Goal: Task Accomplishment & Management: Use online tool/utility

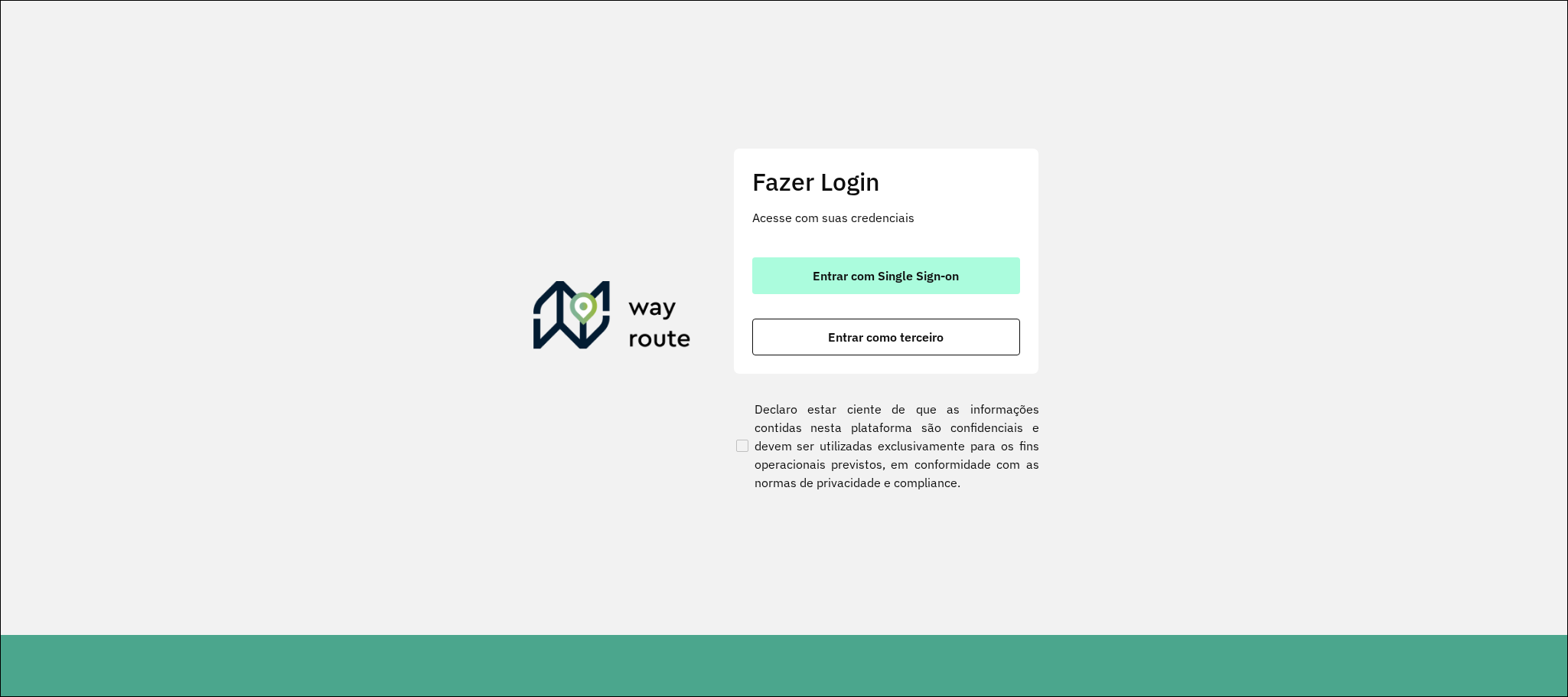
click at [967, 277] on button "Entrar com Single Sign-on" at bounding box center [886, 276] width 268 height 37
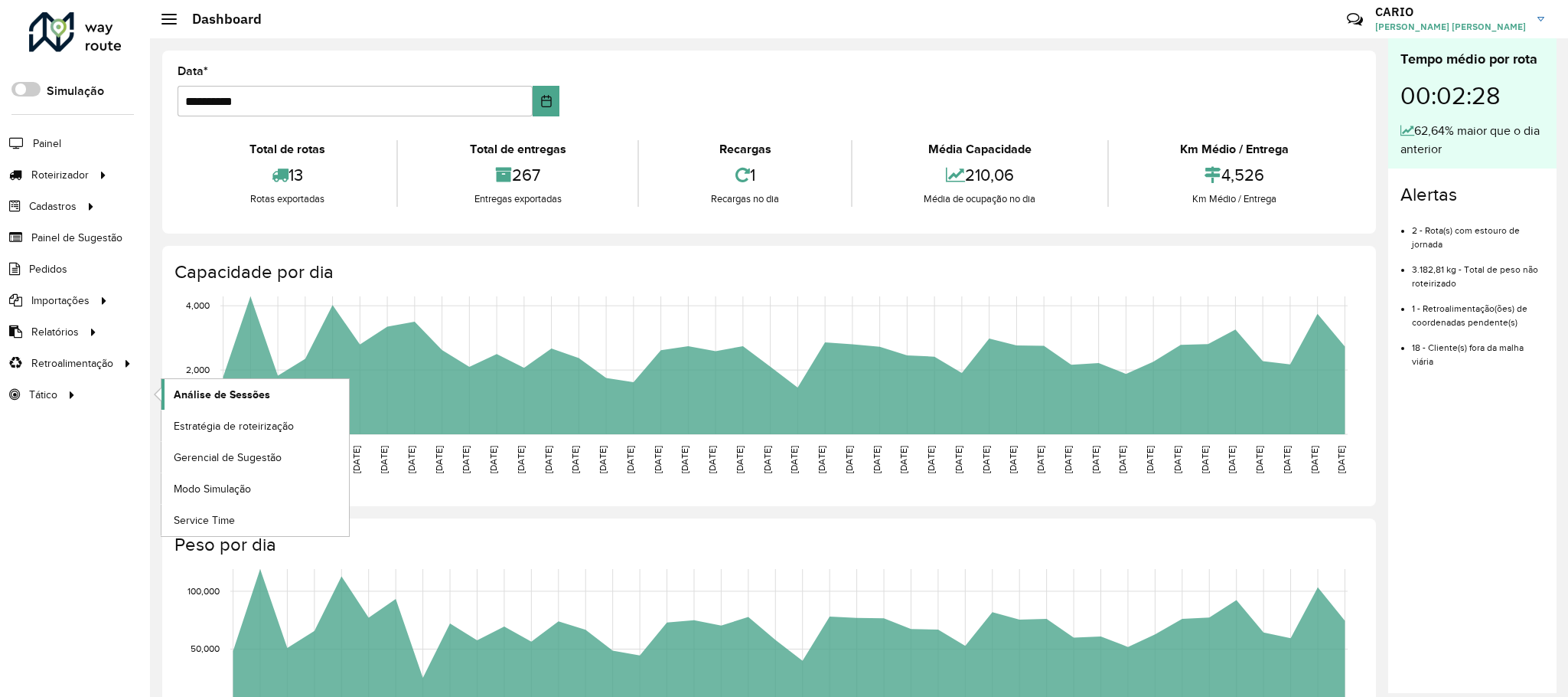
click at [185, 389] on link "Análise de Sessões" at bounding box center [255, 394] width 188 height 30
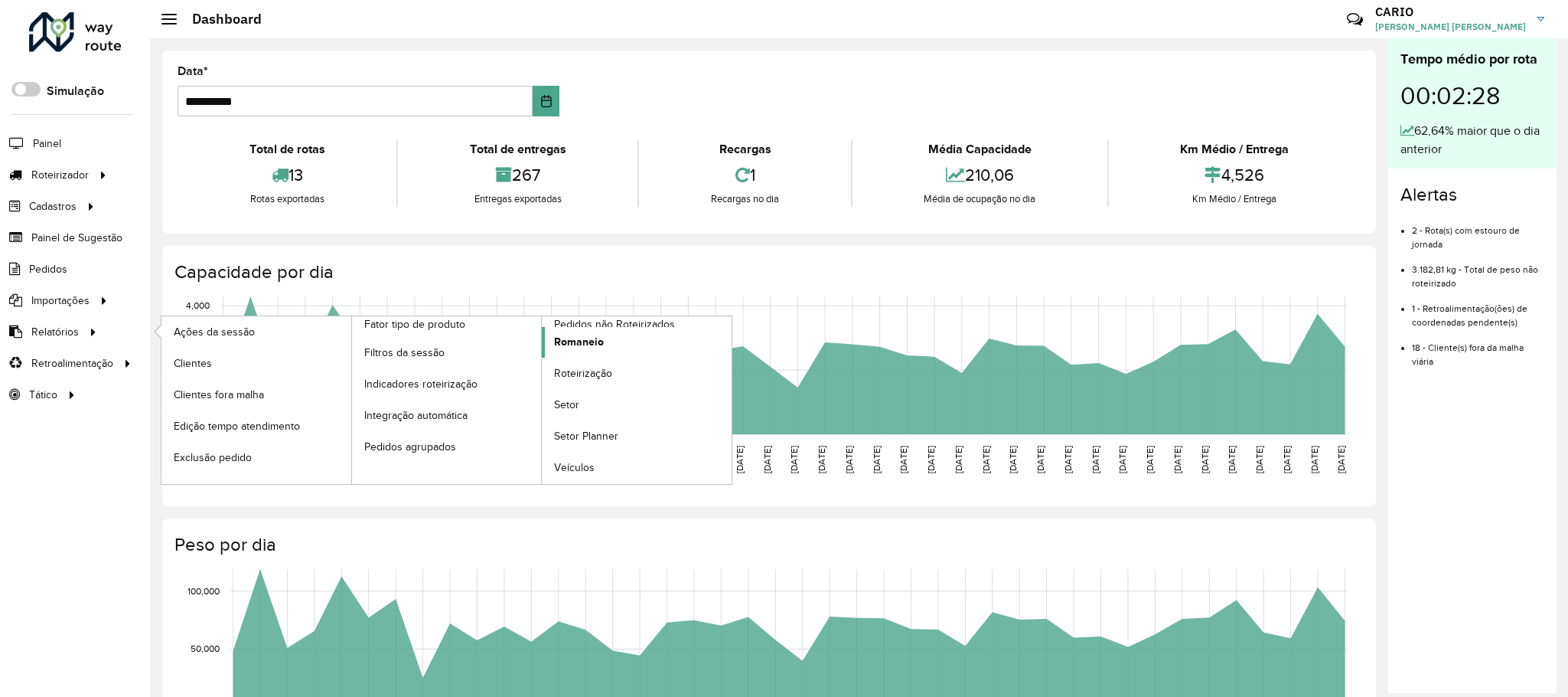
click at [570, 343] on span "Romaneio" at bounding box center [579, 342] width 50 height 16
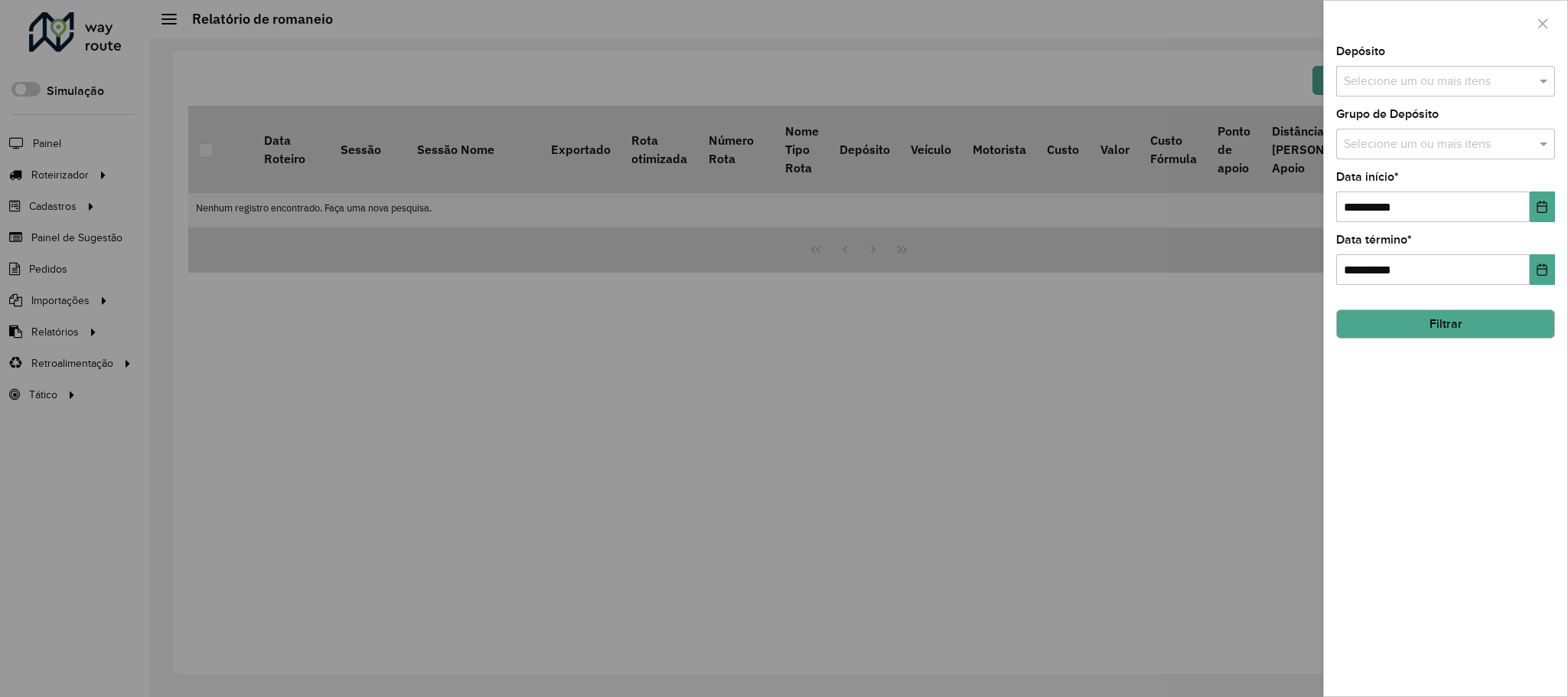
click at [1490, 78] on input "text" at bounding box center [1438, 82] width 196 height 18
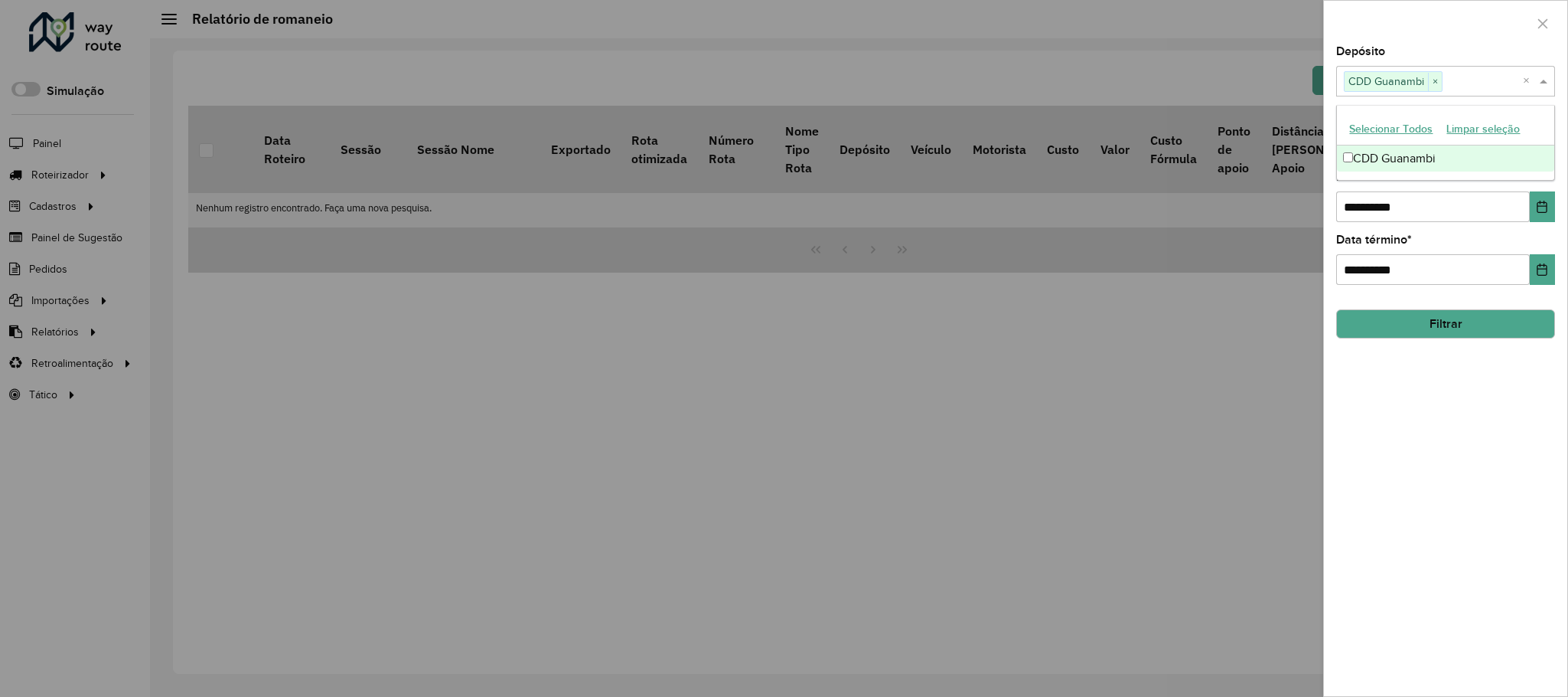
click at [1423, 329] on button "Filtrar" at bounding box center [1446, 324] width 219 height 29
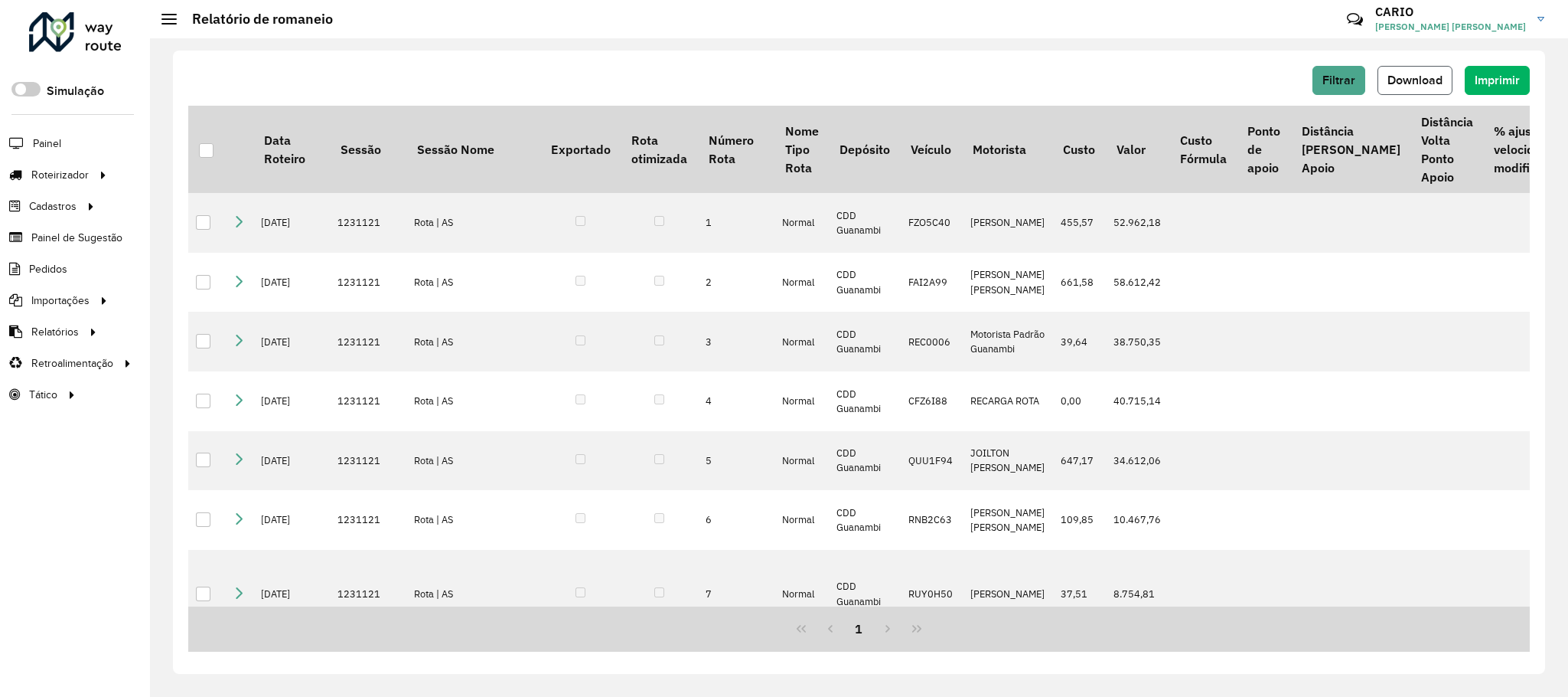
click at [1399, 83] on span "Download" at bounding box center [1415, 80] width 55 height 13
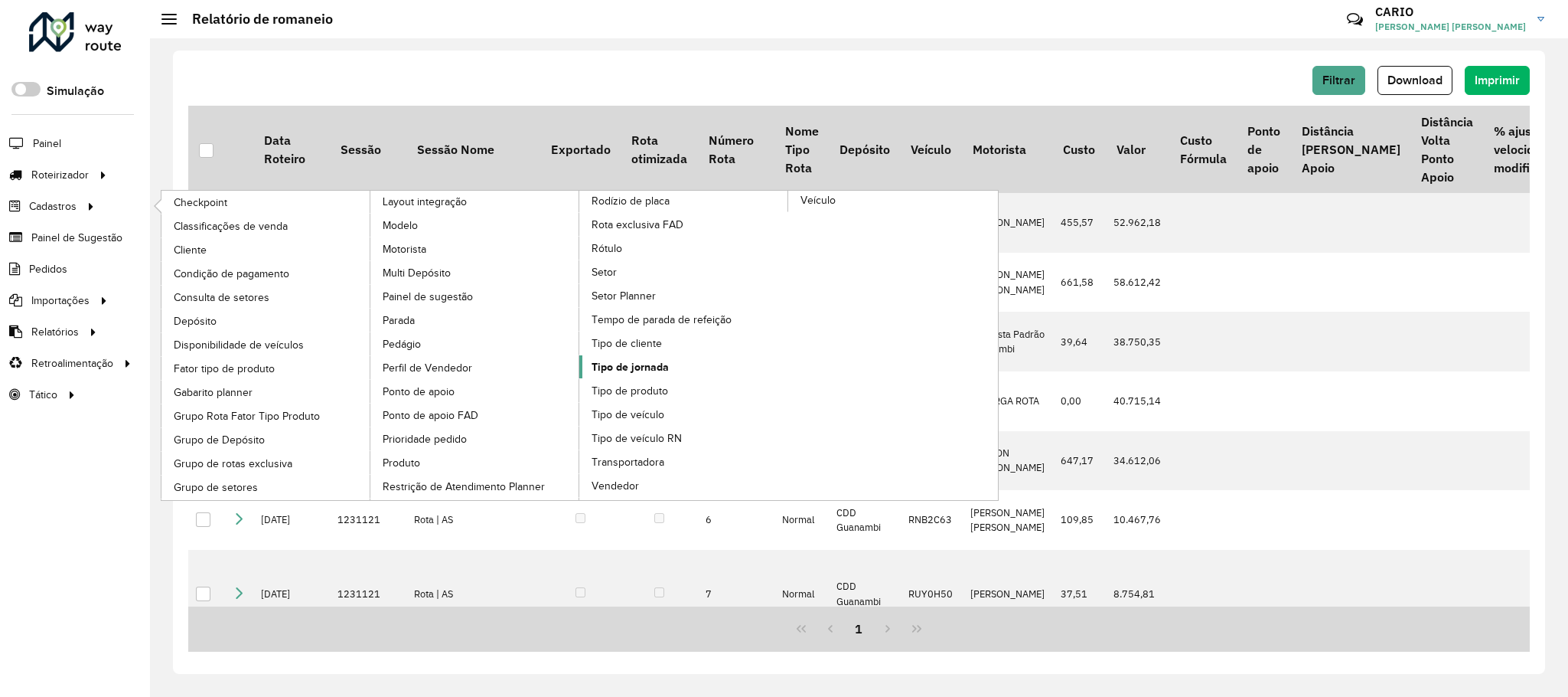
click at [643, 375] on span "Tipo de jornada" at bounding box center [630, 367] width 77 height 16
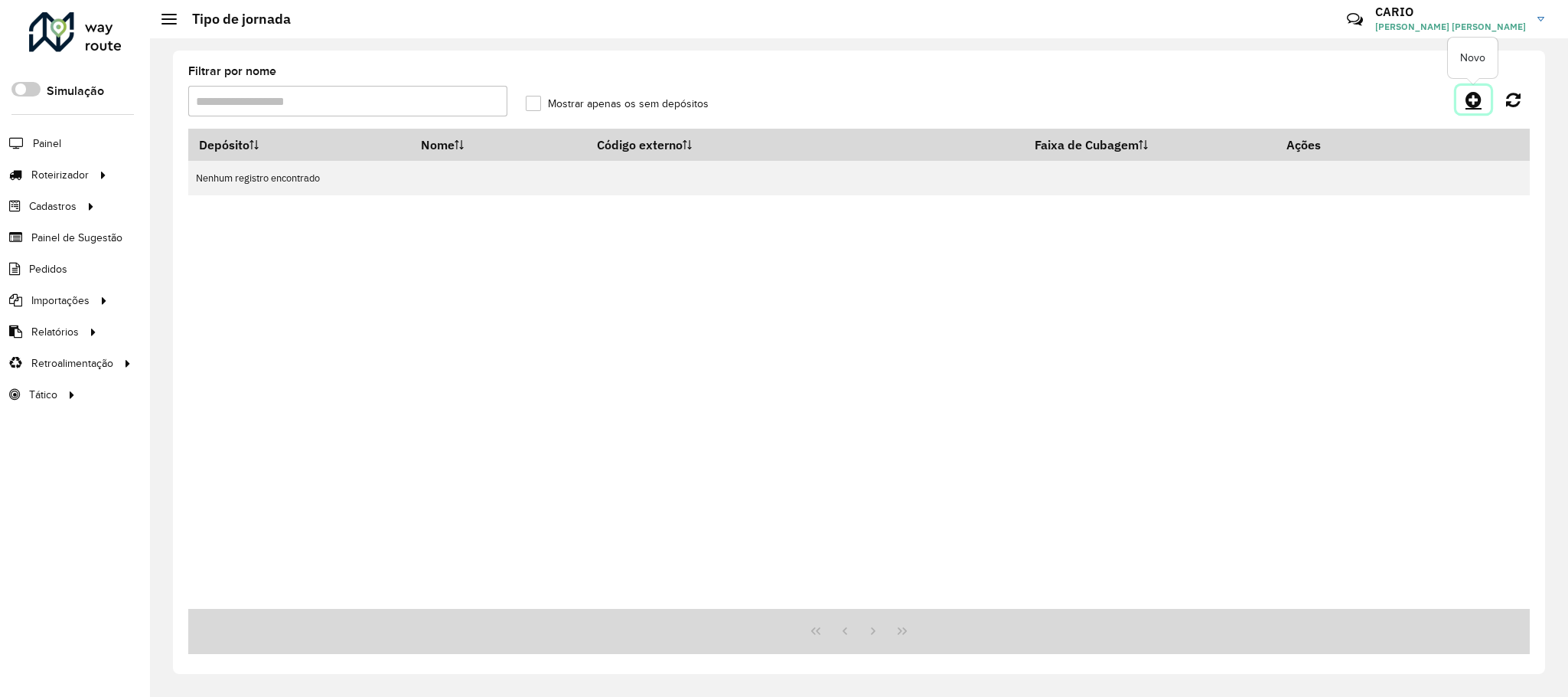
click at [1475, 100] on icon at bounding box center [1474, 99] width 16 height 18
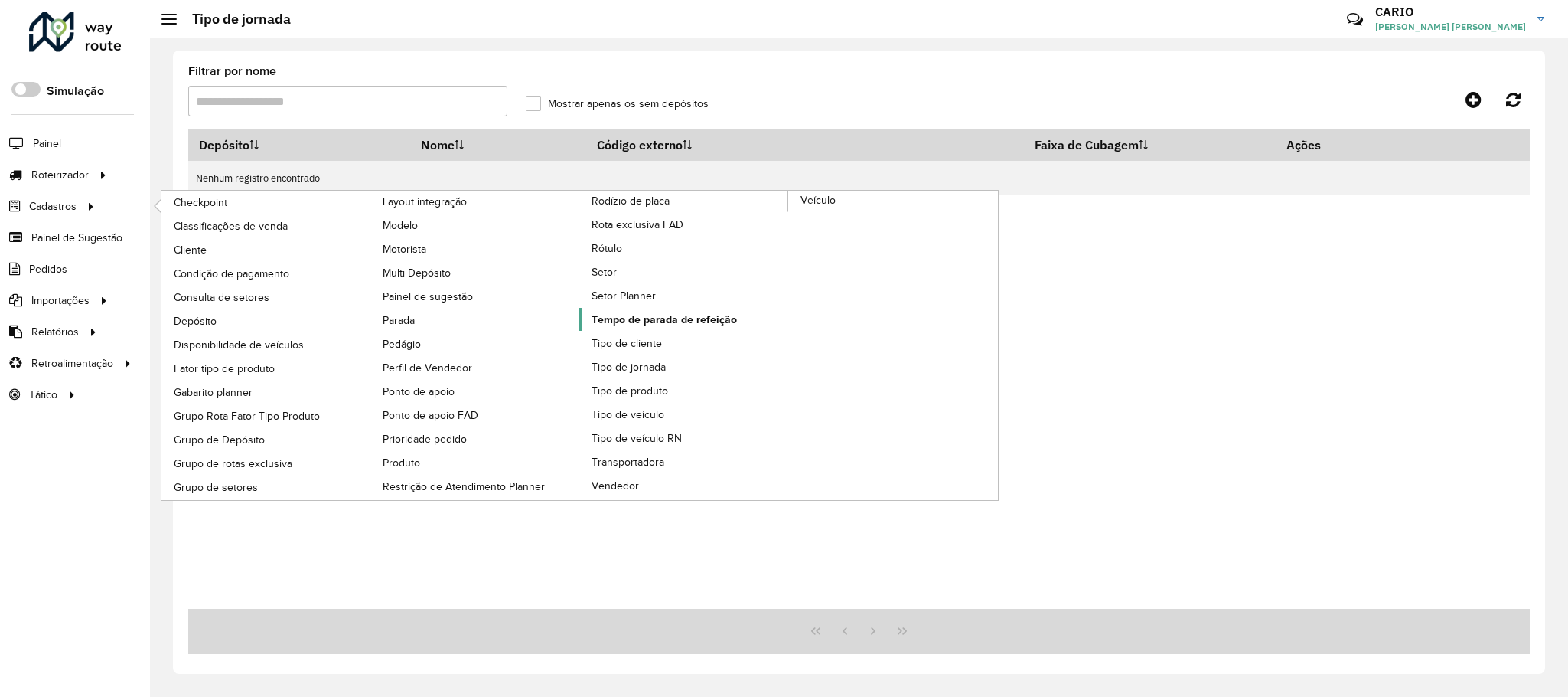
click at [677, 328] on span "Tempo de parada de refeição" at bounding box center [665, 320] width 145 height 16
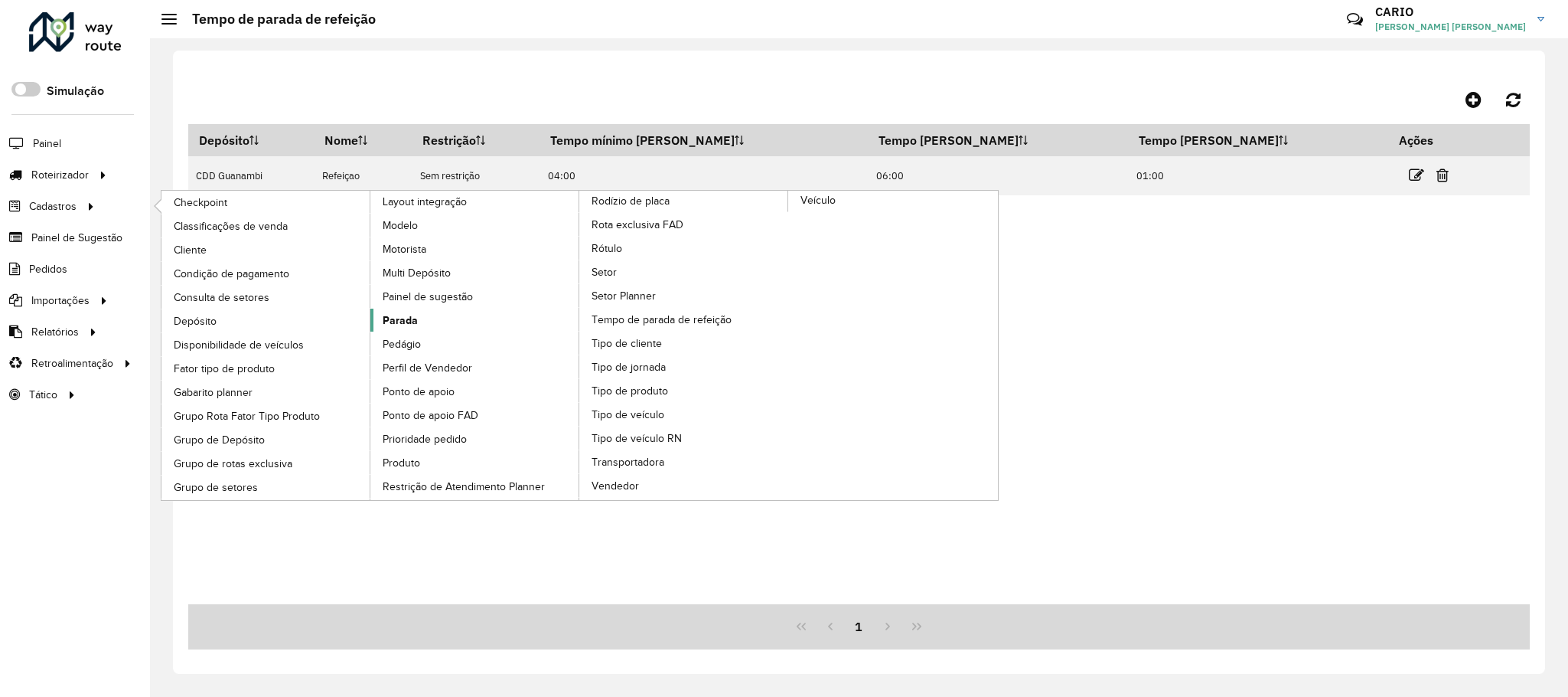
click at [415, 327] on span "Parada" at bounding box center [400, 321] width 35 height 16
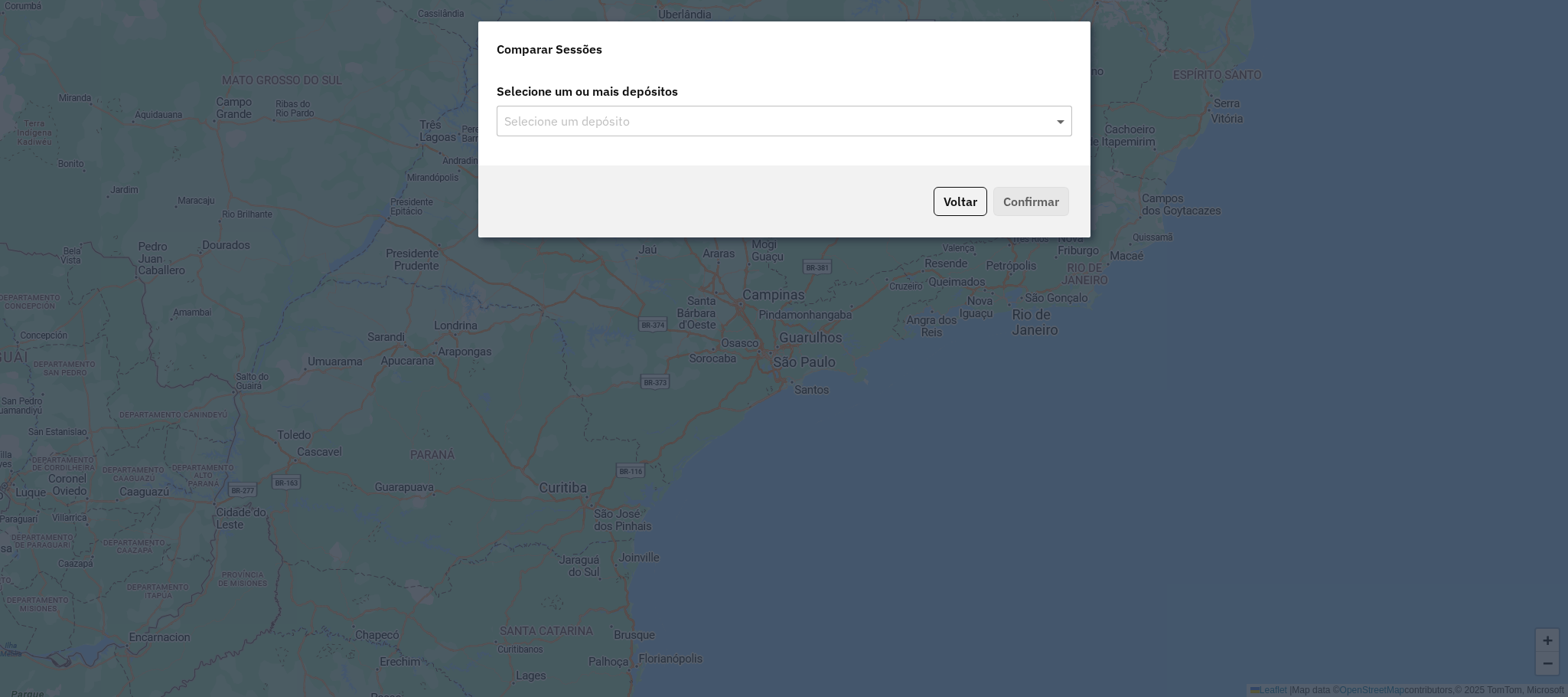
click at [1059, 119] on span at bounding box center [1062, 121] width 19 height 18
click at [1048, 127] on input "text" at bounding box center [777, 121] width 553 height 18
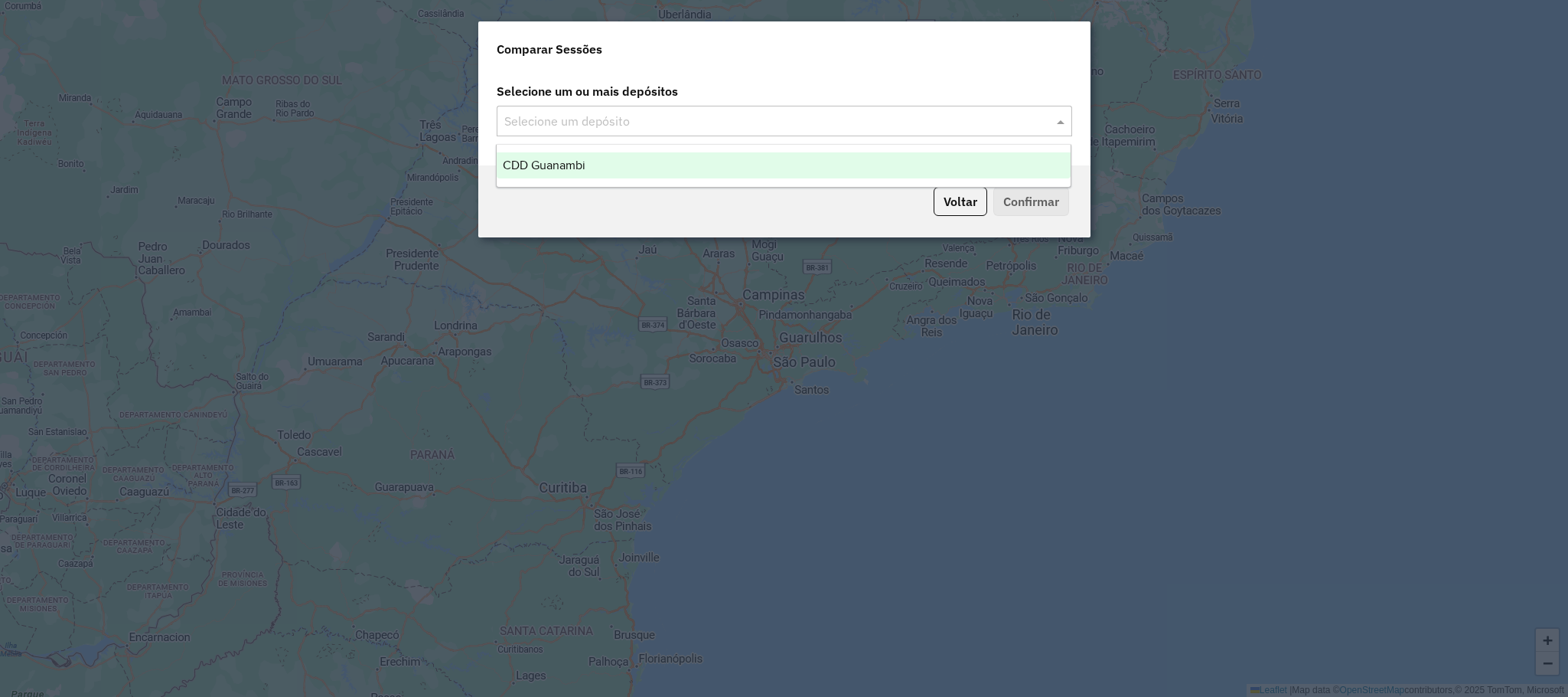
click at [723, 171] on div "CDD Guanambi" at bounding box center [784, 165] width 574 height 26
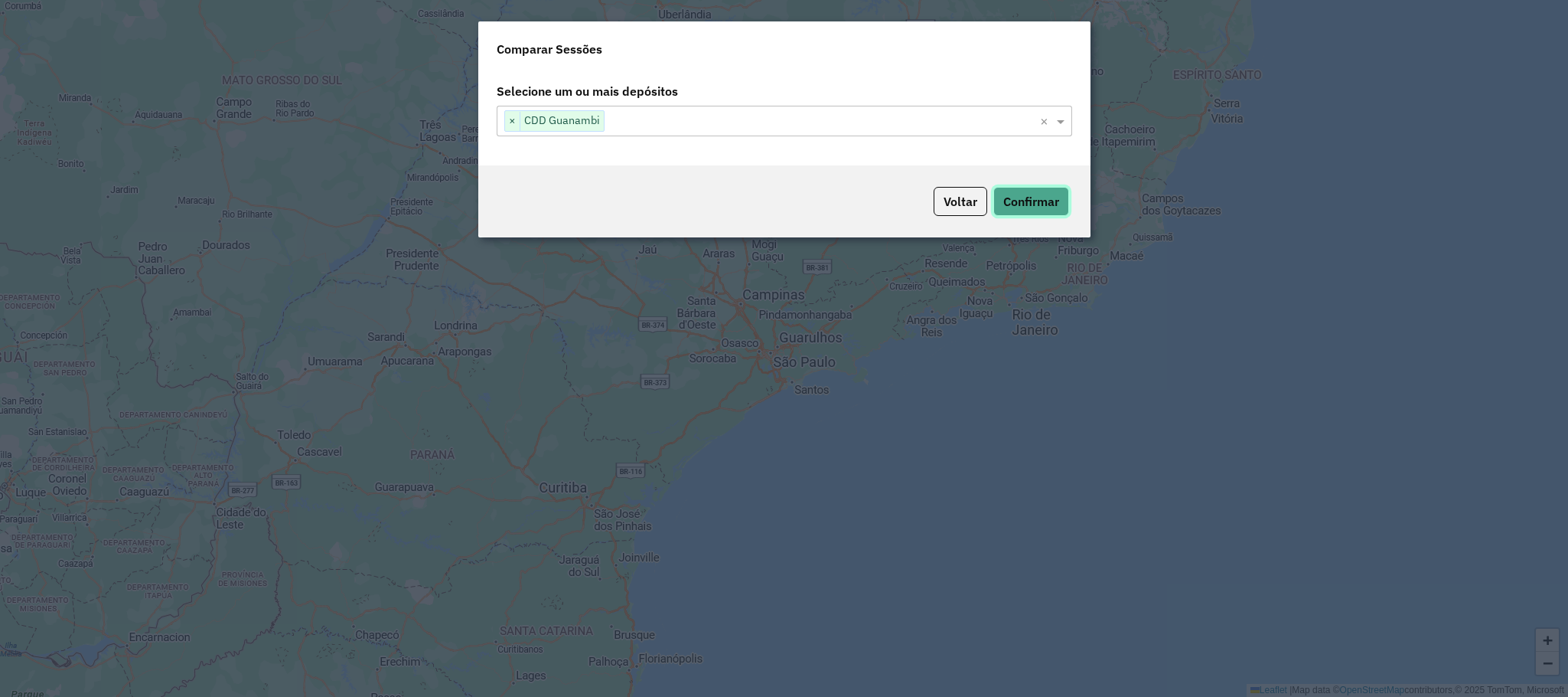
click at [1038, 201] on button "Confirmar" at bounding box center [1031, 201] width 76 height 29
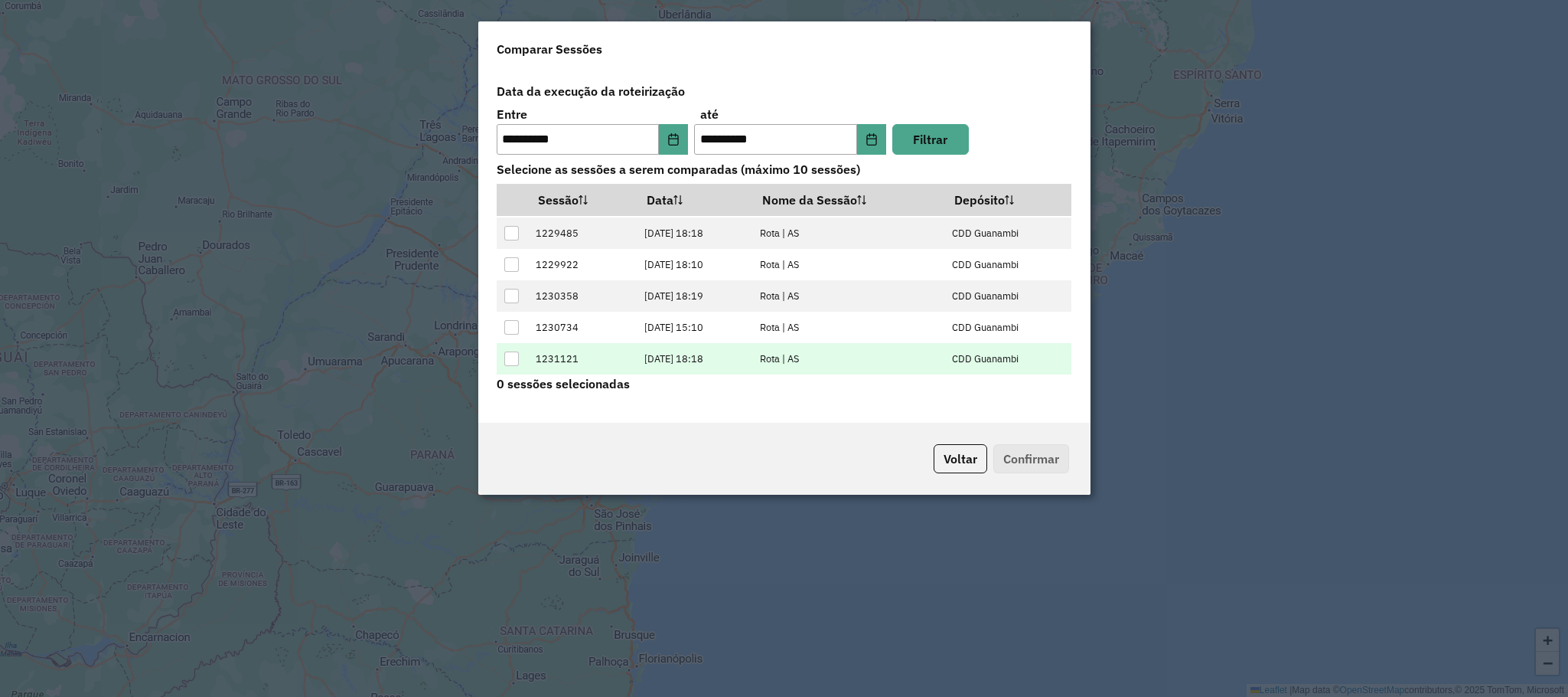
scroll to position [63, 0]
click at [510, 358] on div at bounding box center [511, 359] width 14 height 14
click at [1056, 460] on button "Confirmar" at bounding box center [1031, 459] width 76 height 29
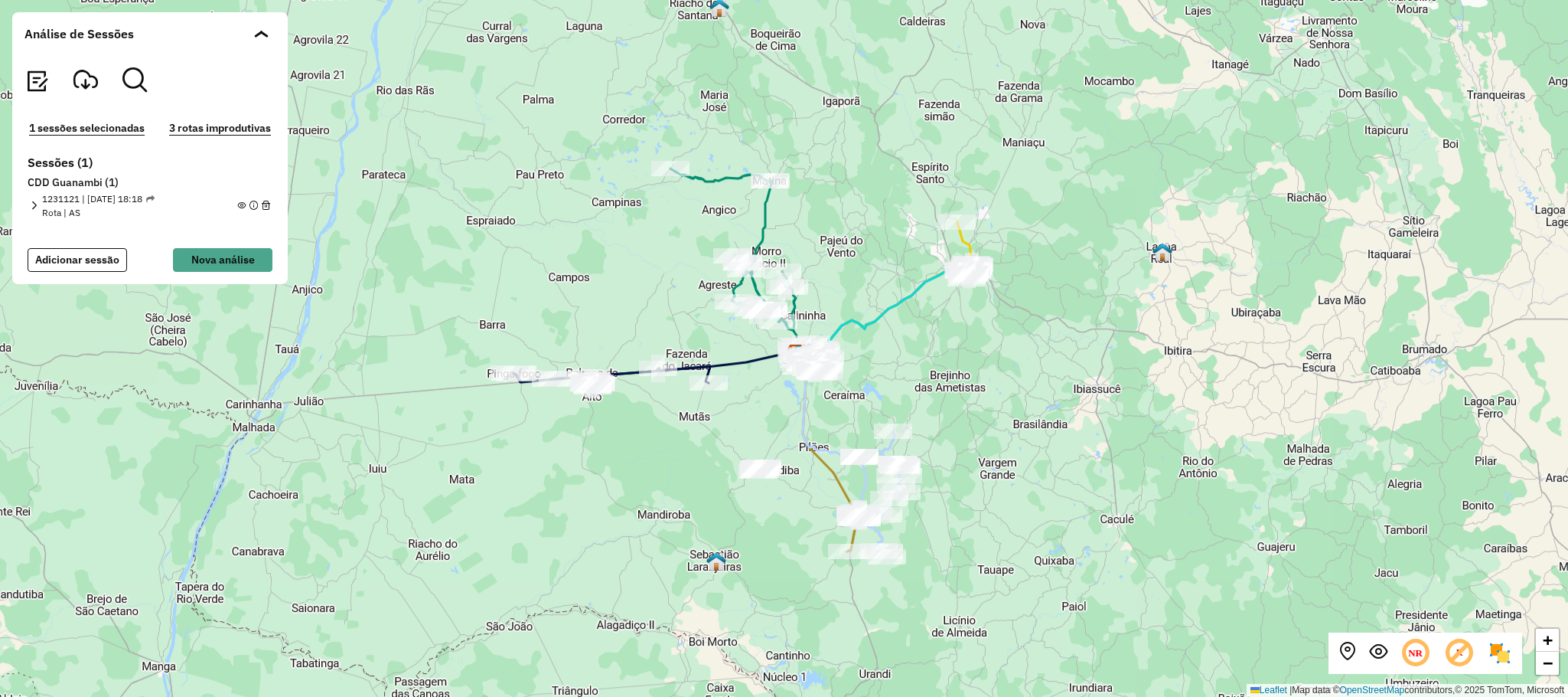
drag, startPoint x: 691, startPoint y: 289, endPoint x: 673, endPoint y: 439, distance: 151.1
click at [673, 439] on div "+ − Leaflet | Map data © OpenStreetMap contributors,© 2025 TomTom, Microsoft" at bounding box center [784, 348] width 1568 height 697
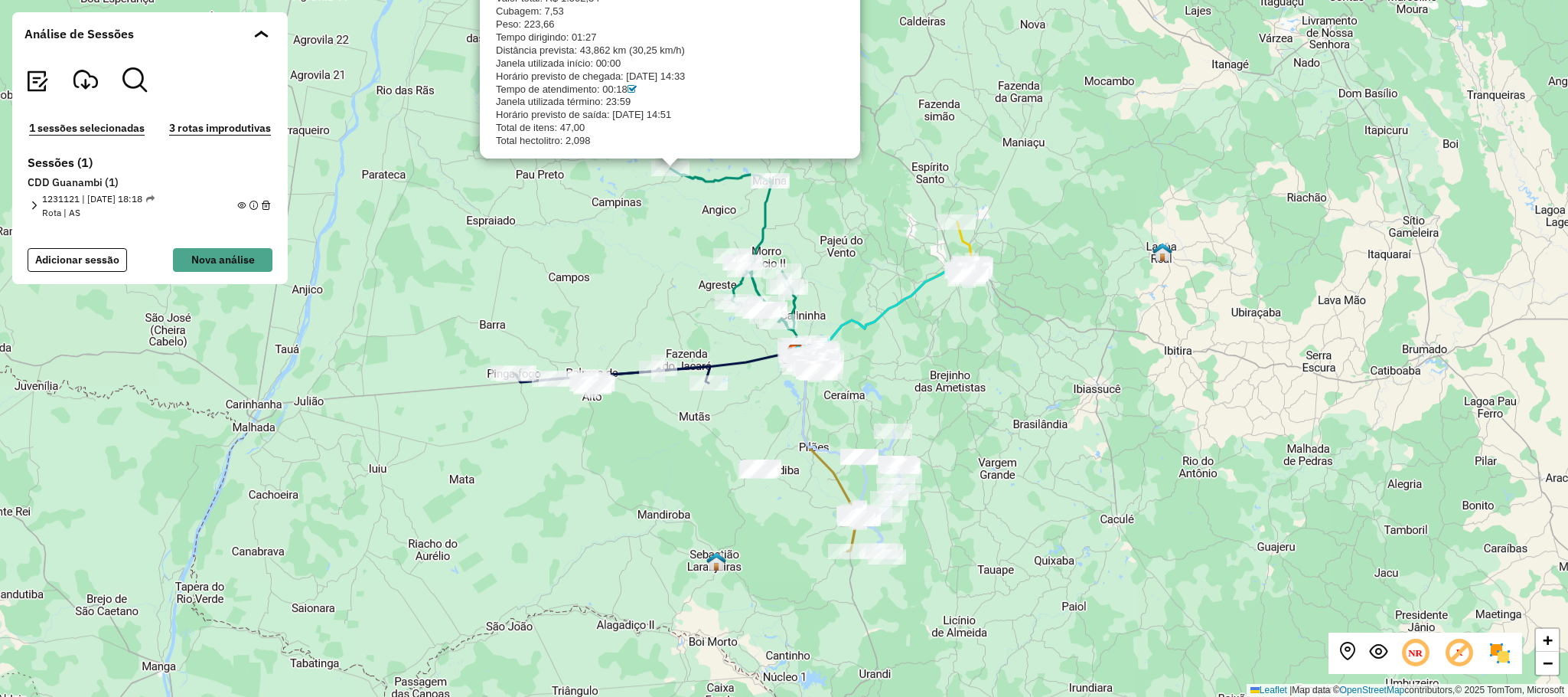
click at [893, 195] on div "CDD Guanambi 40707393 - MERCEARIA DO TREVO Sessão: 1231121 Dia de atendimento d…" at bounding box center [784, 348] width 1568 height 697
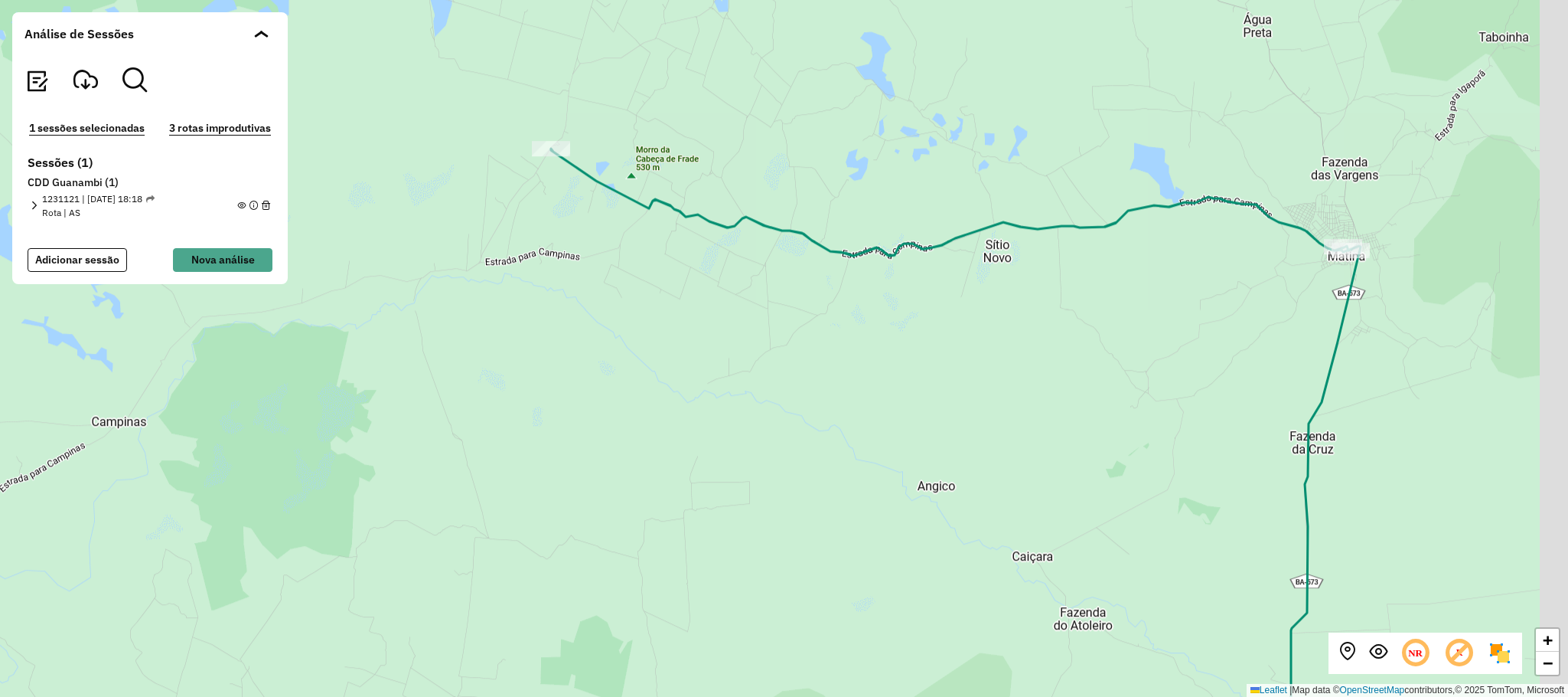
drag, startPoint x: 1057, startPoint y: 226, endPoint x: 916, endPoint y: 338, distance: 180.1
click at [916, 338] on div "+ − Leaflet | Map data © OpenStreetMap contributors,© 2025 TomTom, Microsoft" at bounding box center [784, 348] width 1568 height 697
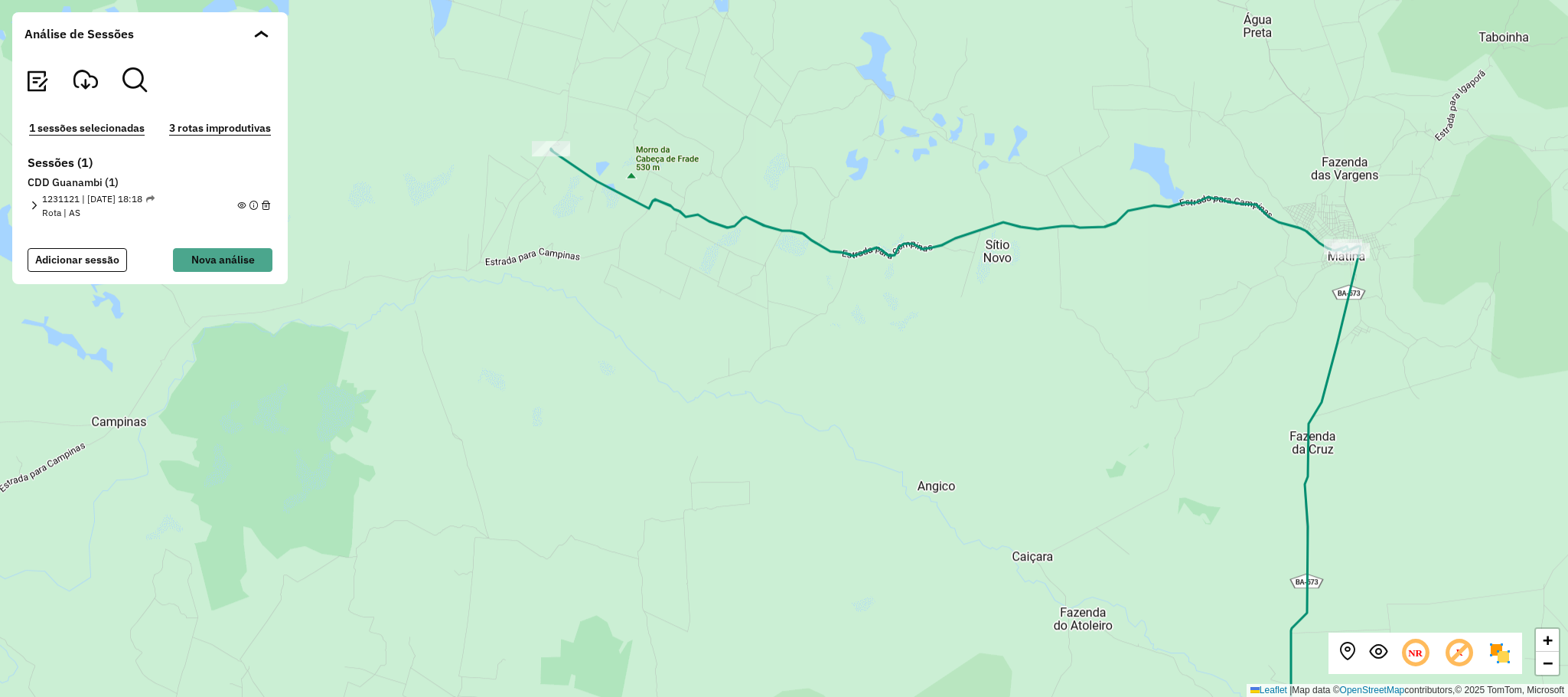
click at [1077, 297] on div "Rota 2 - Placa FAI2A99 40707393 - MERCEARIA DO TREVO + − Leaflet | Map data © O…" at bounding box center [784, 348] width 1568 height 697
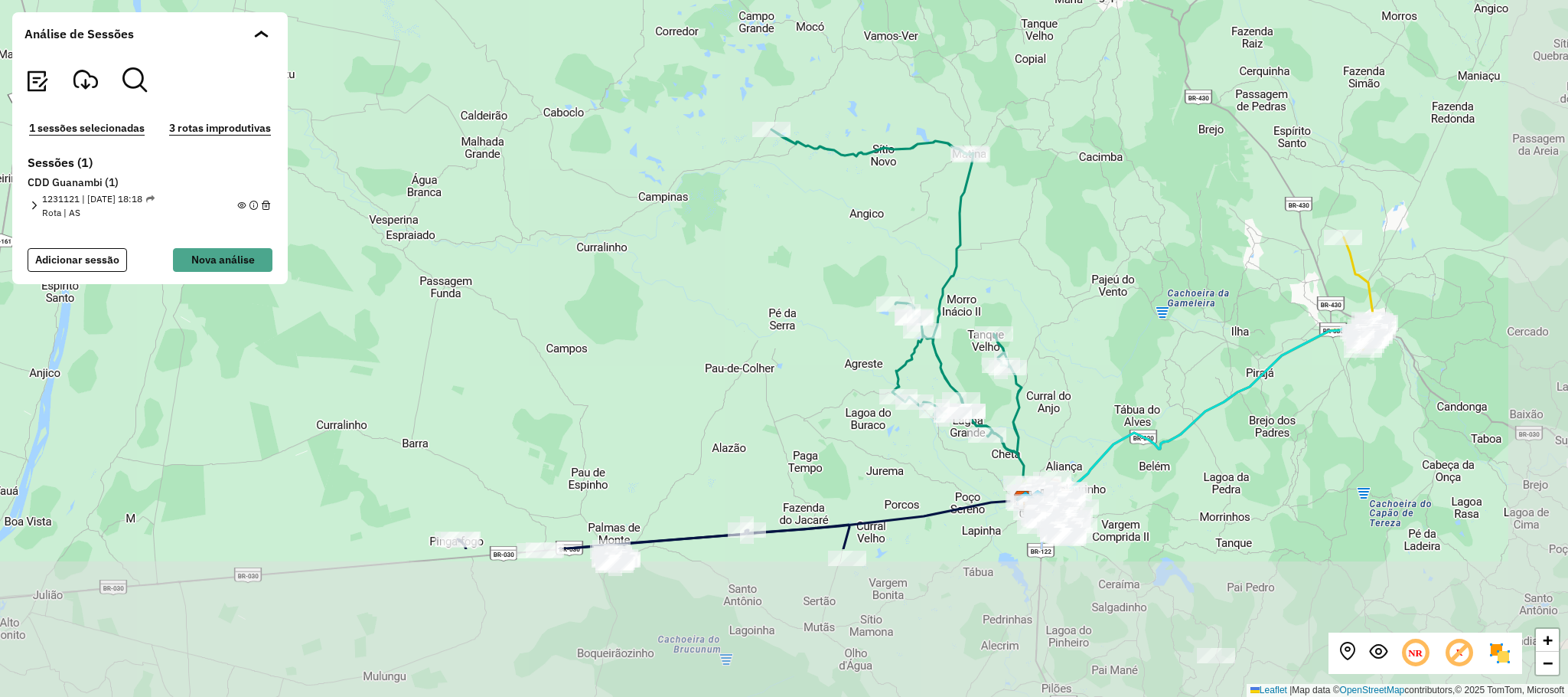
drag, startPoint x: 1324, startPoint y: 476, endPoint x: 1043, endPoint y: 256, distance: 356.9
click at [1043, 256] on div "+ − Leaflet | Map data © OpenStreetMap contributors,© 2025 TomTom, Microsoft" at bounding box center [784, 348] width 1568 height 697
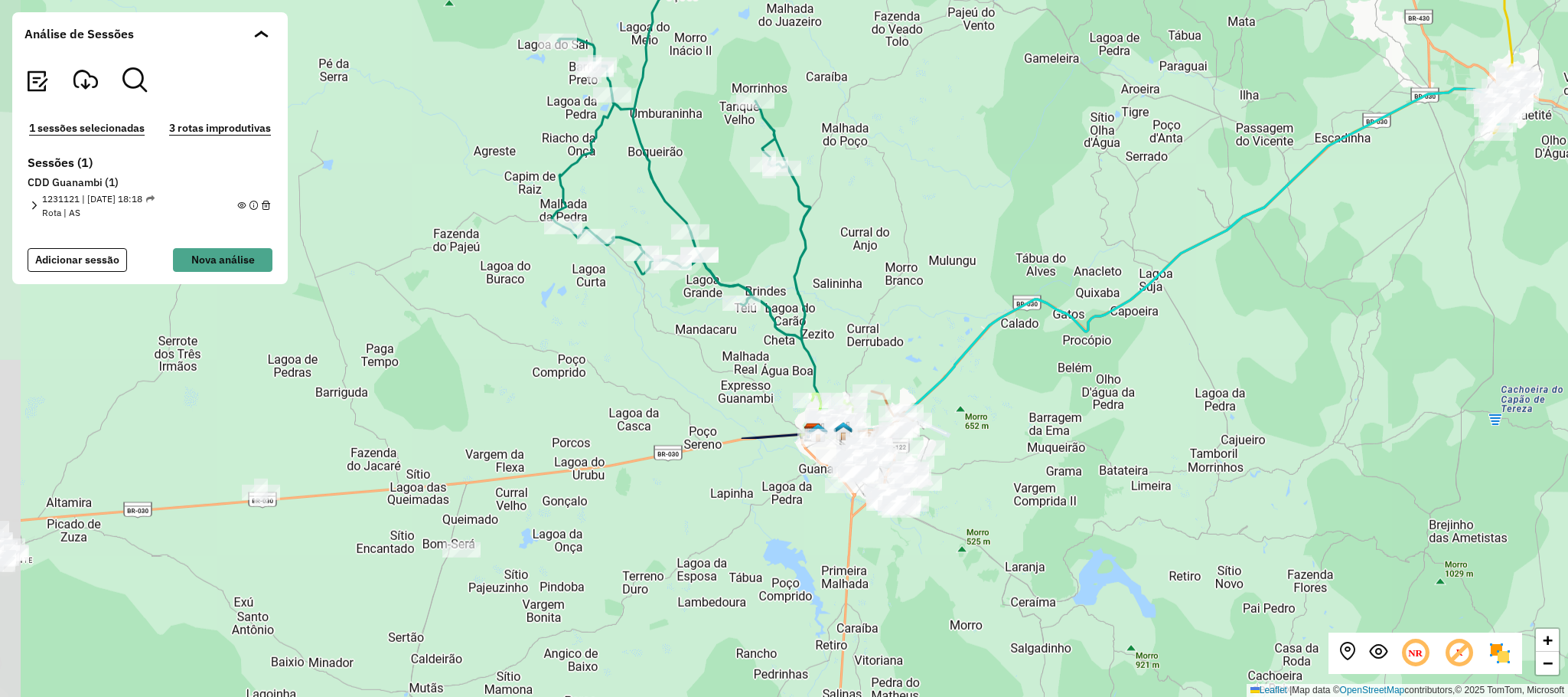
drag, startPoint x: 887, startPoint y: 516, endPoint x: 1006, endPoint y: 182, distance: 354.6
click at [1006, 182] on div "+ − Leaflet | Map data © OpenStreetMap contributors,© 2025 TomTom, Microsoft" at bounding box center [784, 348] width 1568 height 697
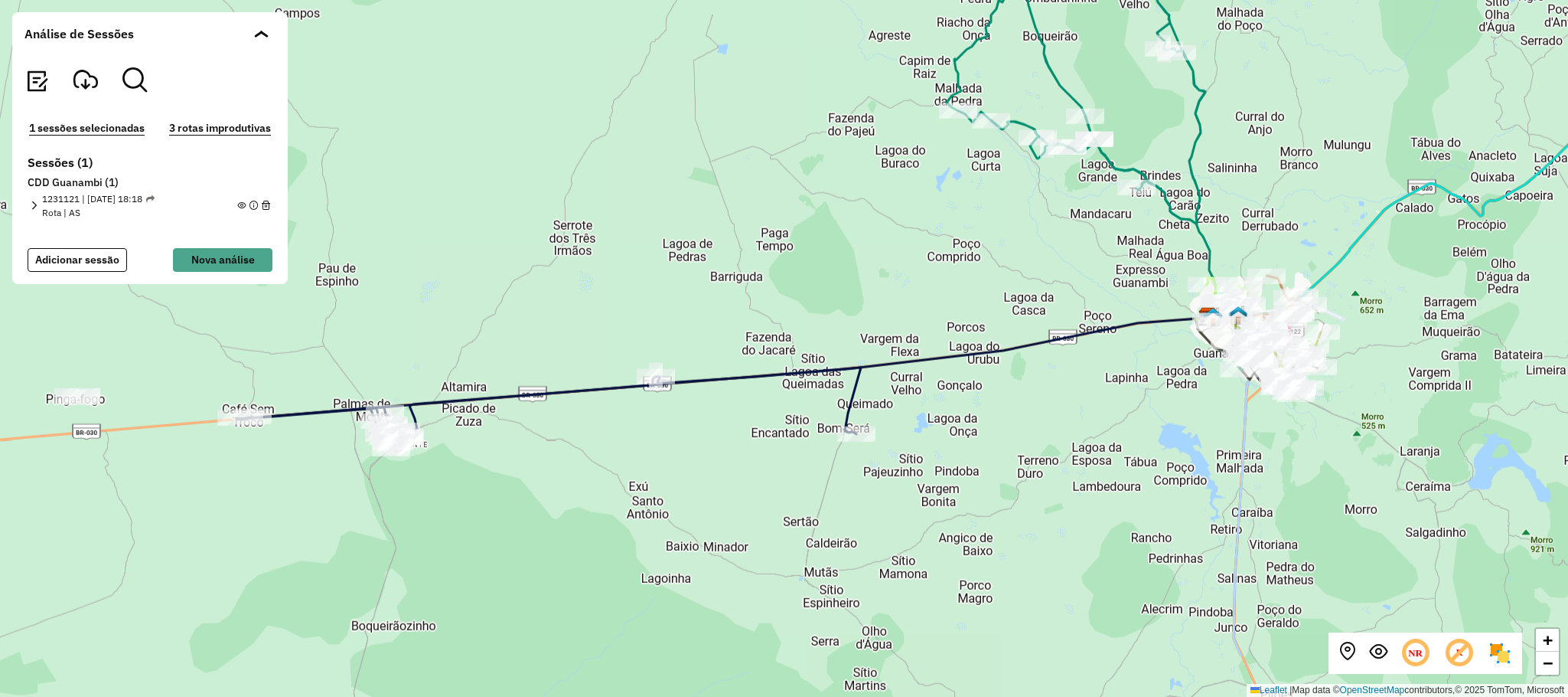
drag, startPoint x: 327, startPoint y: 561, endPoint x: 720, endPoint y: 450, distance: 408.4
click at [720, 450] on div "+ − Leaflet | Map data © OpenStreetMap contributors,© 2025 TomTom, Microsoft" at bounding box center [784, 348] width 1568 height 697
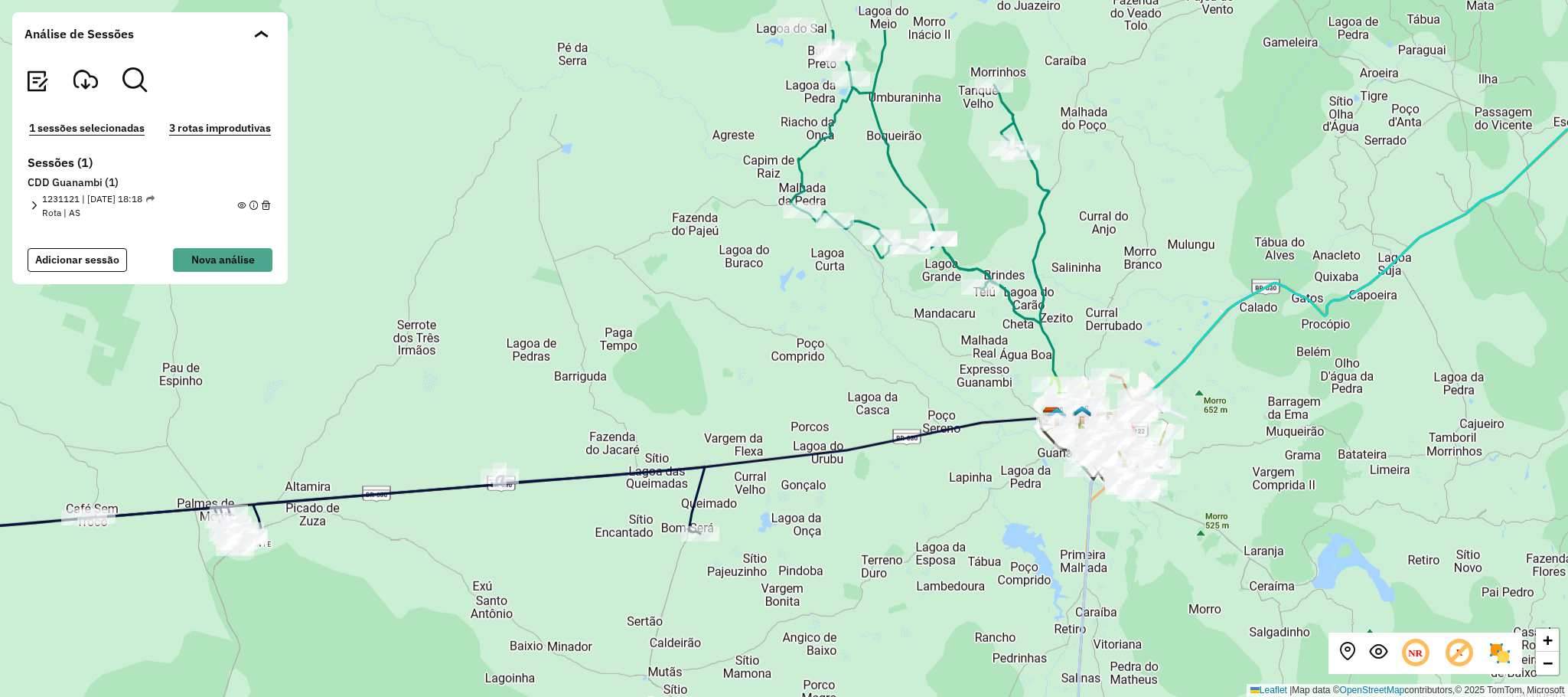
drag, startPoint x: 1054, startPoint y: 294, endPoint x: 905, endPoint y: 389, distance: 176.7
click at [905, 389] on div "+ − Leaflet | Map data © OpenStreetMap contributors,© 2025 TomTom, Microsoft" at bounding box center [784, 348] width 1568 height 697
click at [33, 205] on em at bounding box center [34, 205] width 9 height 9
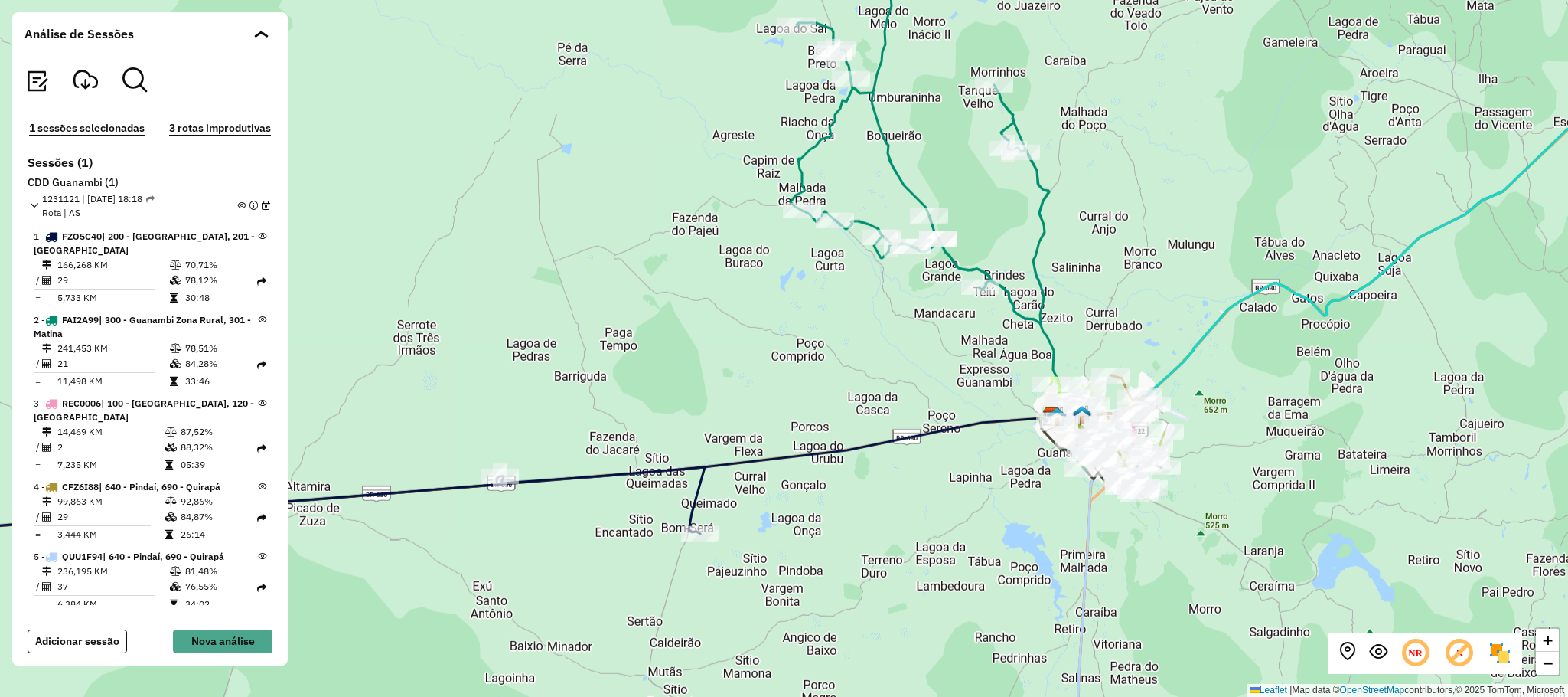
click at [239, 205] on em at bounding box center [241, 205] width 9 height 9
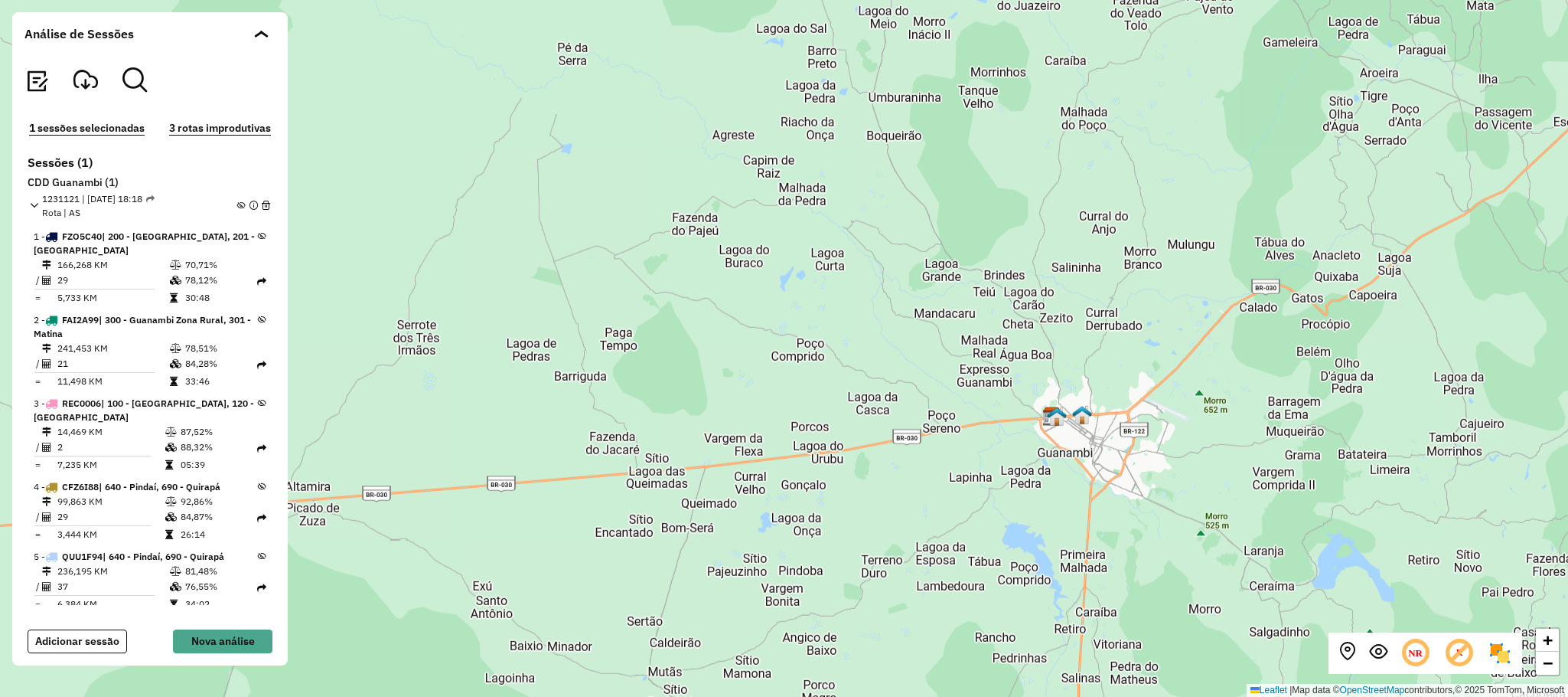
click at [258, 559] on icon at bounding box center [262, 556] width 9 height 9
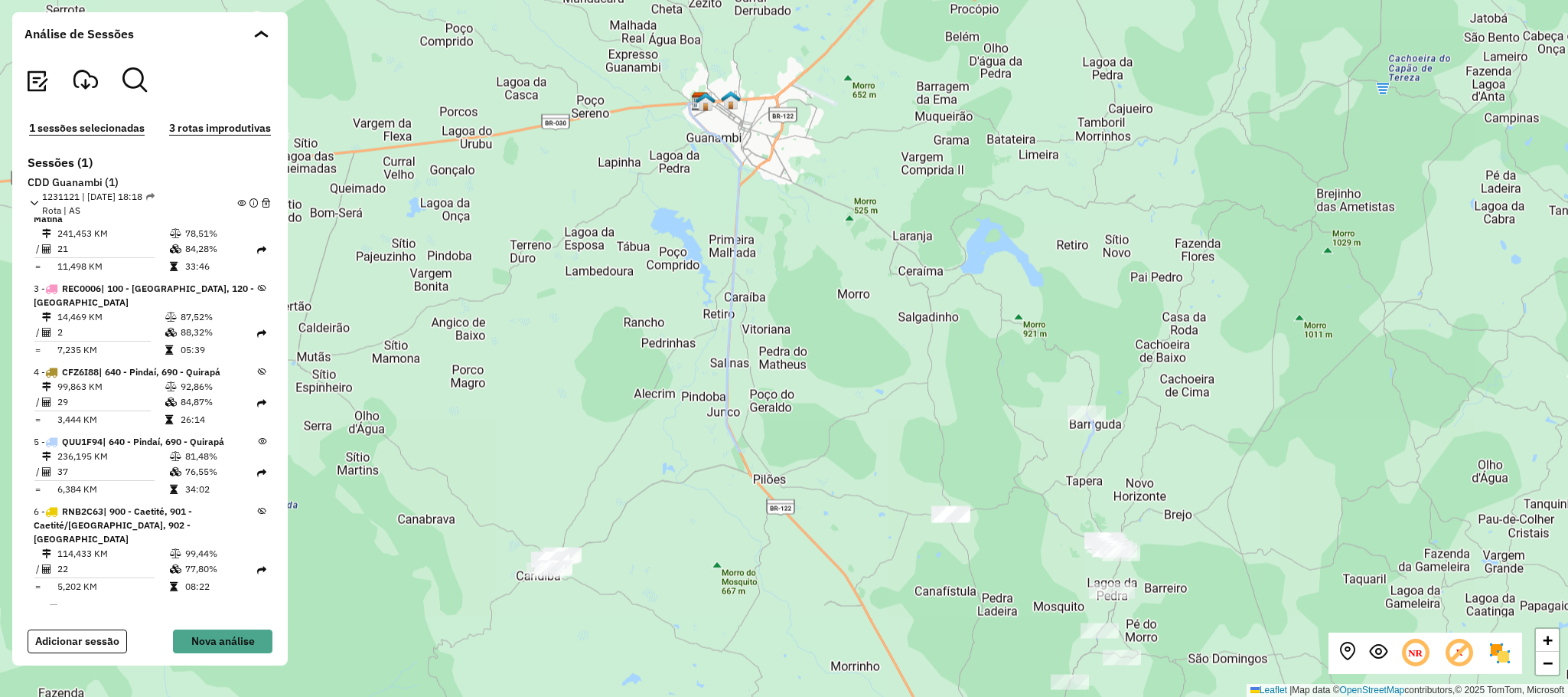
drag, startPoint x: 904, startPoint y: 540, endPoint x: 551, endPoint y: 221, distance: 475.8
click at [551, 221] on div "+ − Leaflet | Map data © OpenStreetMap contributors,© 2025 TomTom, Microsoft" at bounding box center [784, 348] width 1568 height 697
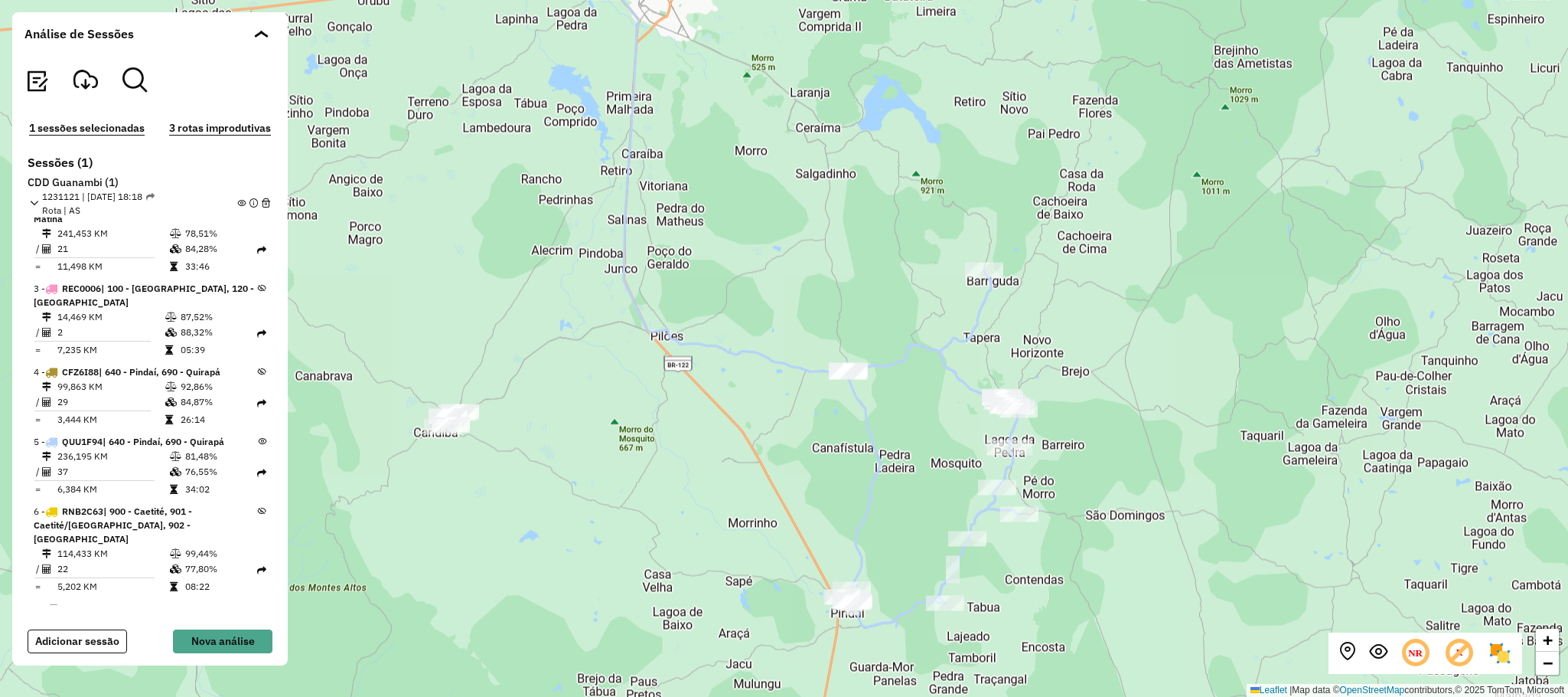
drag, startPoint x: 1017, startPoint y: 570, endPoint x: 923, endPoint y: 441, distance: 159.6
click at [923, 441] on div "+ − Leaflet | Map data © OpenStreetMap contributors,© 2025 TomTom, Microsoft" at bounding box center [784, 348] width 1568 height 697
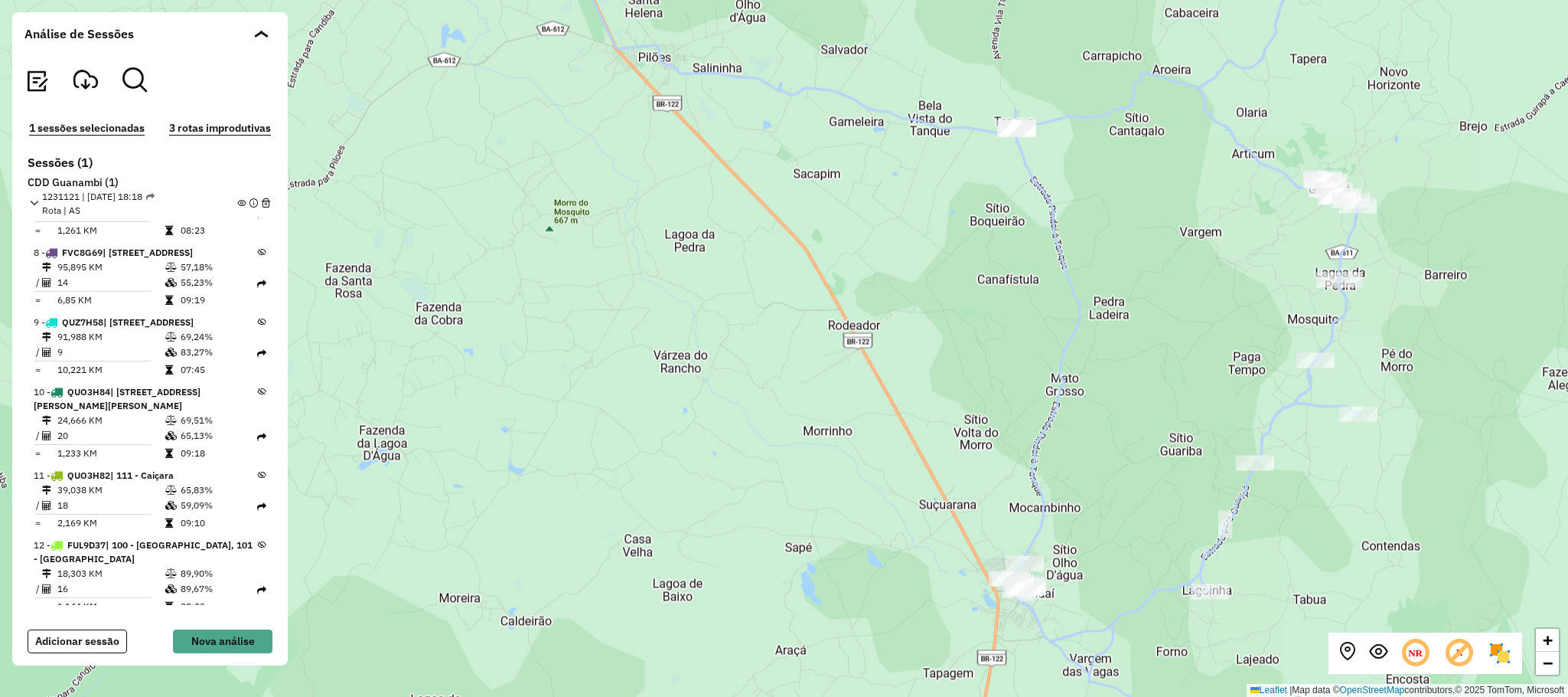
scroll to position [683, 0]
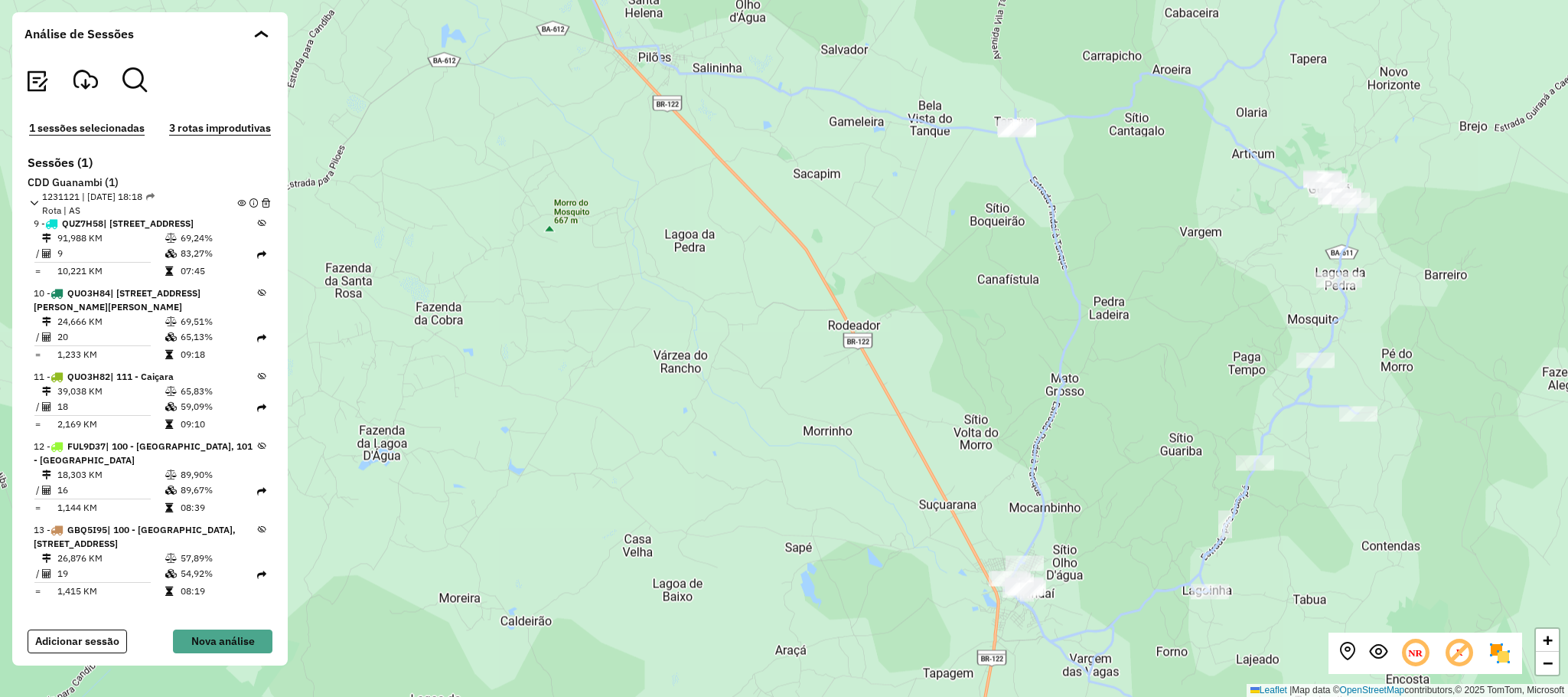
drag, startPoint x: 200, startPoint y: 423, endPoint x: 168, endPoint y: 426, distance: 32.1
click at [168, 426] on tr "= 2,169 KM 09:10" at bounding box center [145, 424] width 224 height 15
drag, startPoint x: 202, startPoint y: 356, endPoint x: 177, endPoint y: 356, distance: 25.0
click at [180, 356] on td "09:18" at bounding box center [218, 354] width 77 height 15
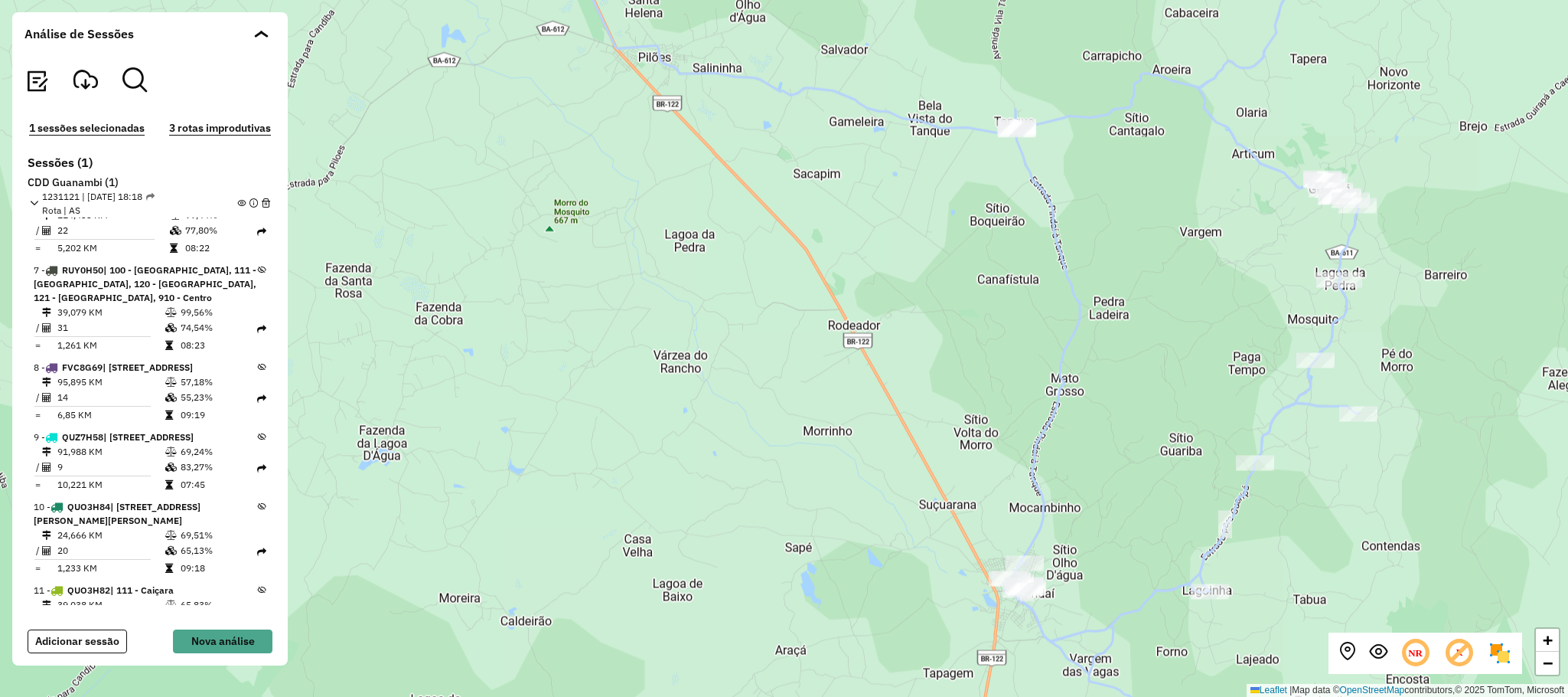
scroll to position [224, 0]
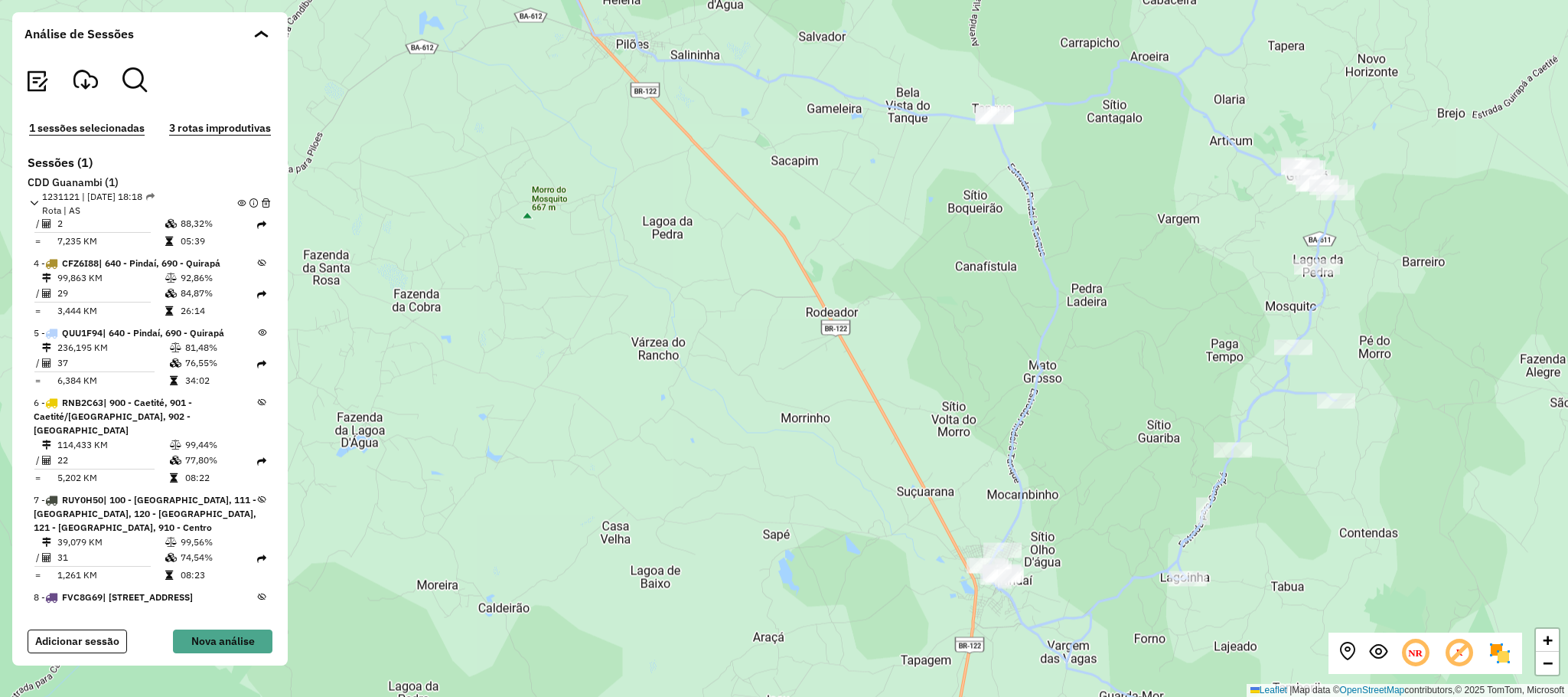
drag, startPoint x: 1116, startPoint y: 476, endPoint x: 1013, endPoint y: 448, distance: 106.7
click at [1073, 457] on div "+ − Leaflet | Map data © OpenStreetMap contributors,© 2025 TomTom, Microsoft" at bounding box center [784, 348] width 1568 height 697
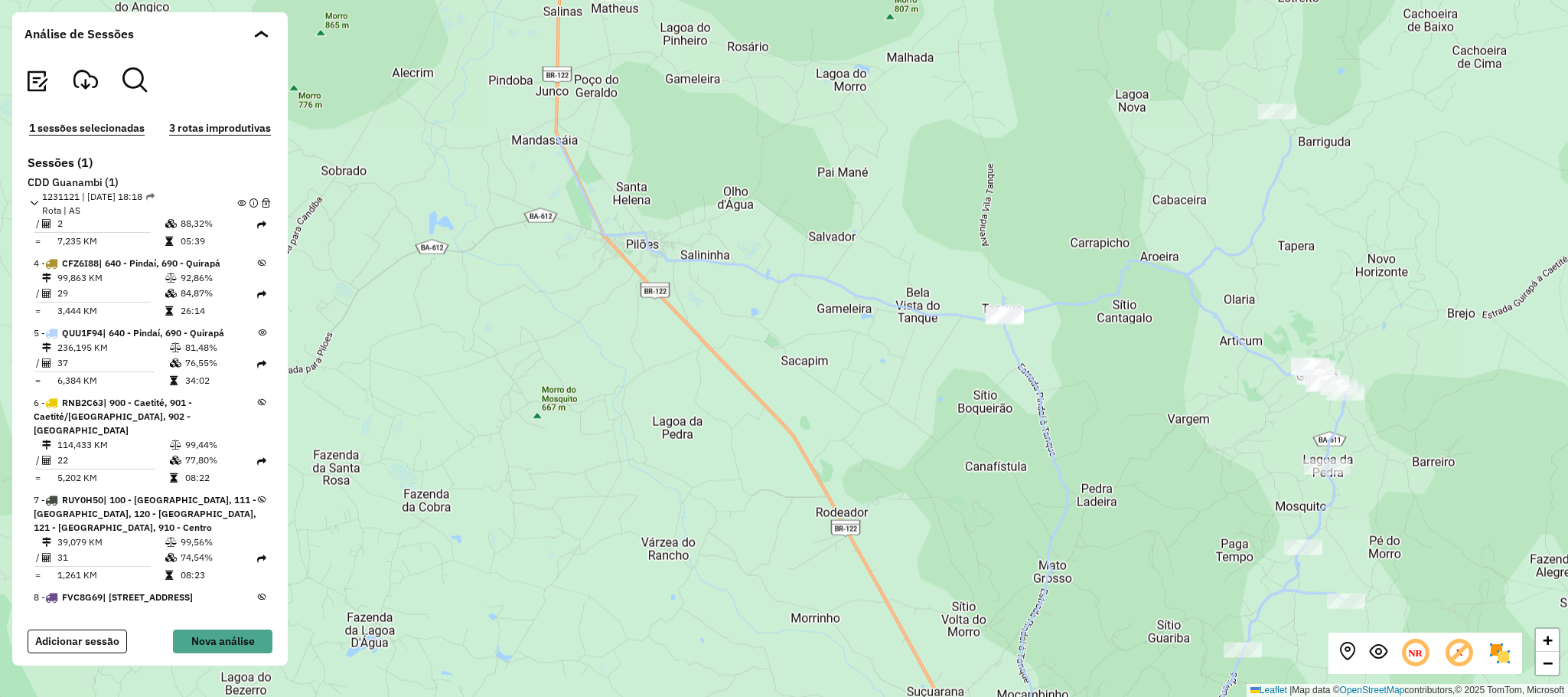
drag, startPoint x: 833, startPoint y: 163, endPoint x: 864, endPoint y: 368, distance: 207.3
click at [864, 368] on div "+ − Leaflet | Map data © OpenStreetMap contributors,© 2025 TomTom, Microsoft" at bounding box center [784, 348] width 1568 height 697
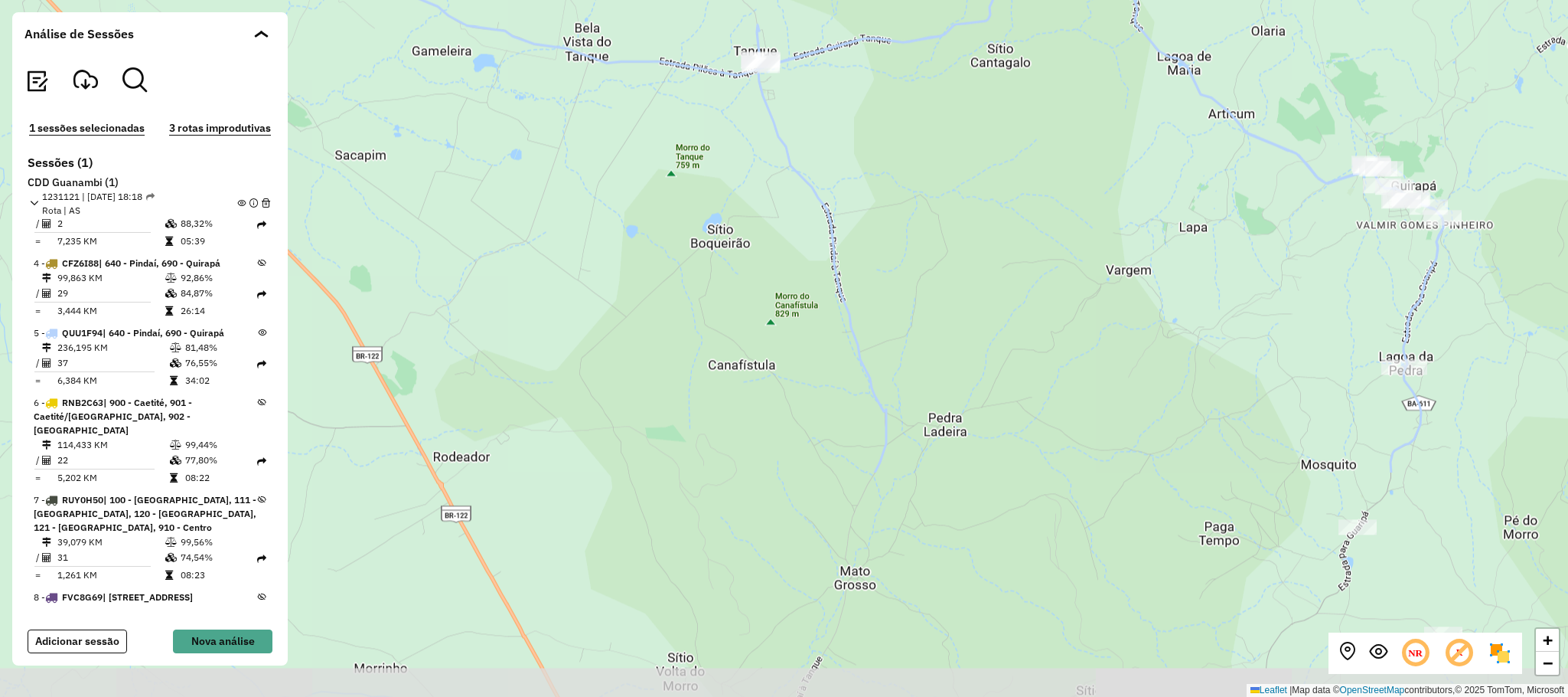
drag, startPoint x: 1203, startPoint y: 572, endPoint x: 954, endPoint y: 278, distance: 385.3
click at [954, 278] on div "+ − Leaflet | Map data © OpenStreetMap contributors,© 2025 TomTom, Microsoft" at bounding box center [784, 348] width 1568 height 697
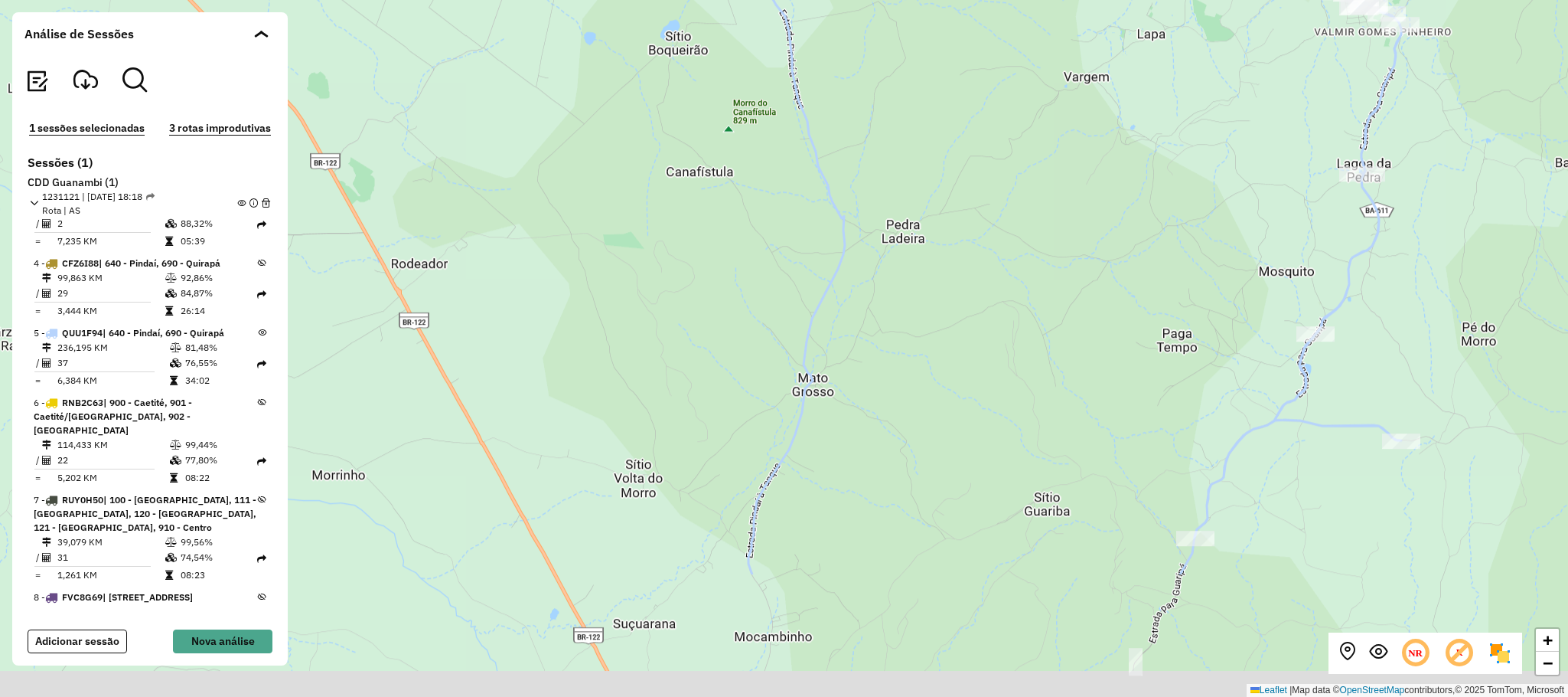
drag, startPoint x: 980, startPoint y: 595, endPoint x: 940, endPoint y: 402, distance: 197.1
click at [940, 402] on div "+ − Leaflet | Map data © OpenStreetMap contributors,© 2025 TomTom, Microsoft" at bounding box center [784, 348] width 1568 height 697
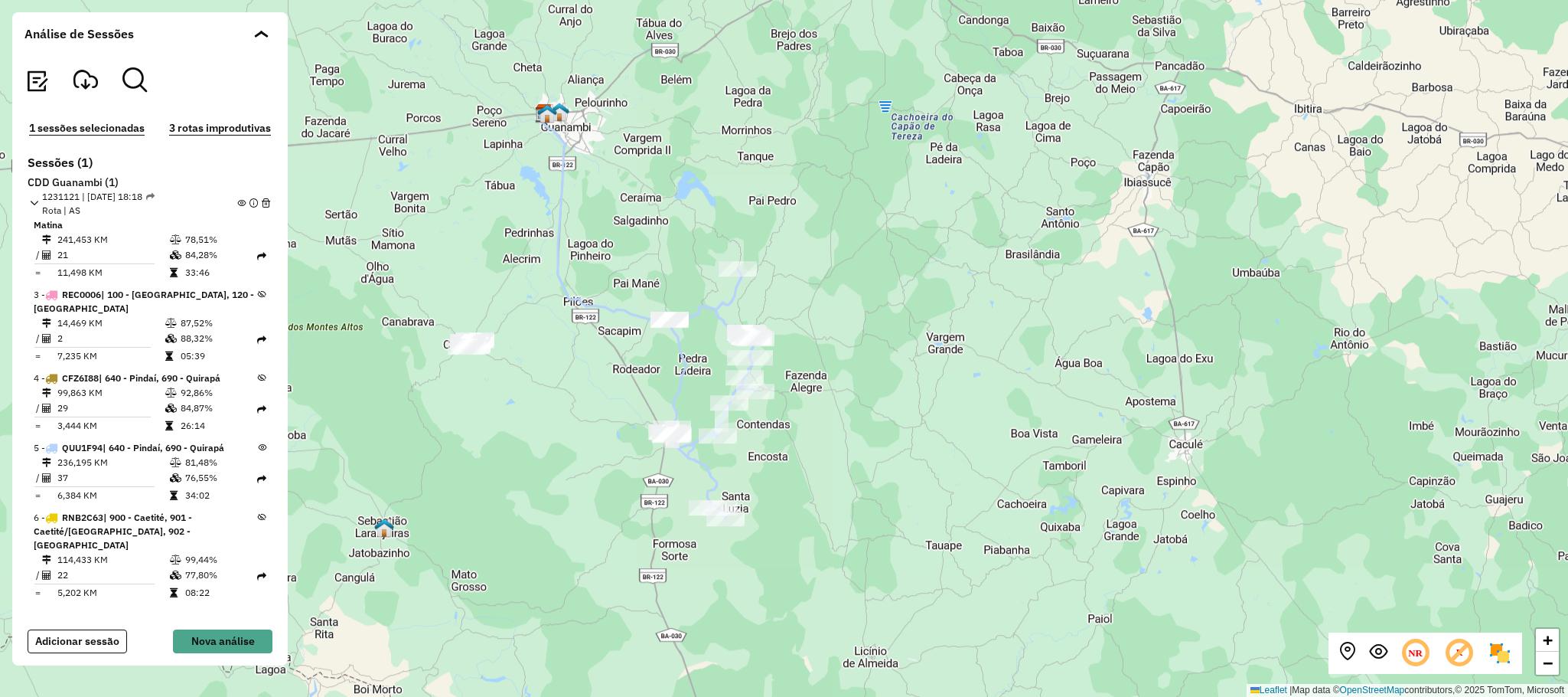
scroll to position [0, 0]
